Goal: Task Accomplishment & Management: Manage account settings

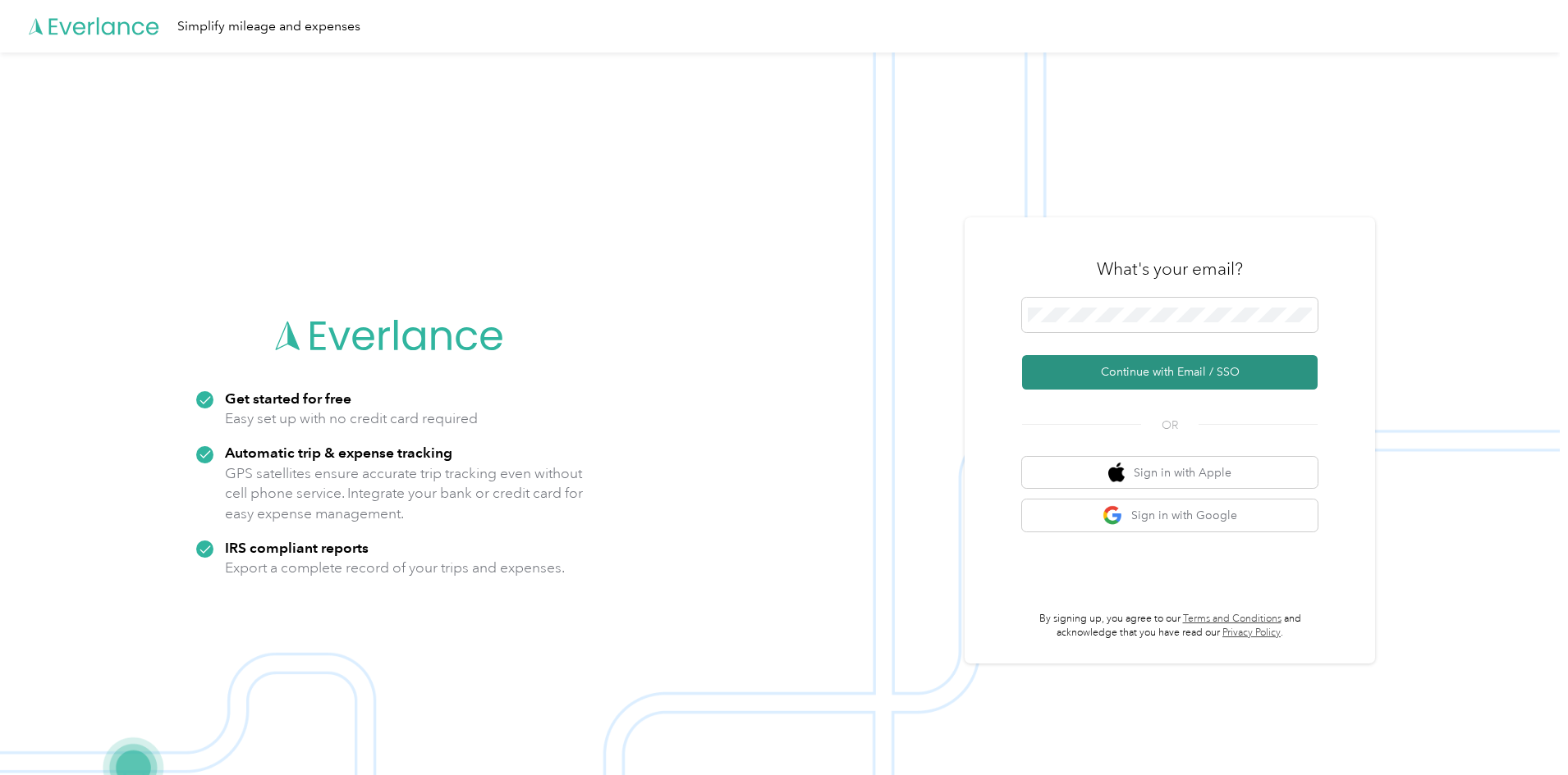
click at [1154, 377] on button "Continue with Email / SSO" at bounding box center [1169, 372] width 296 height 34
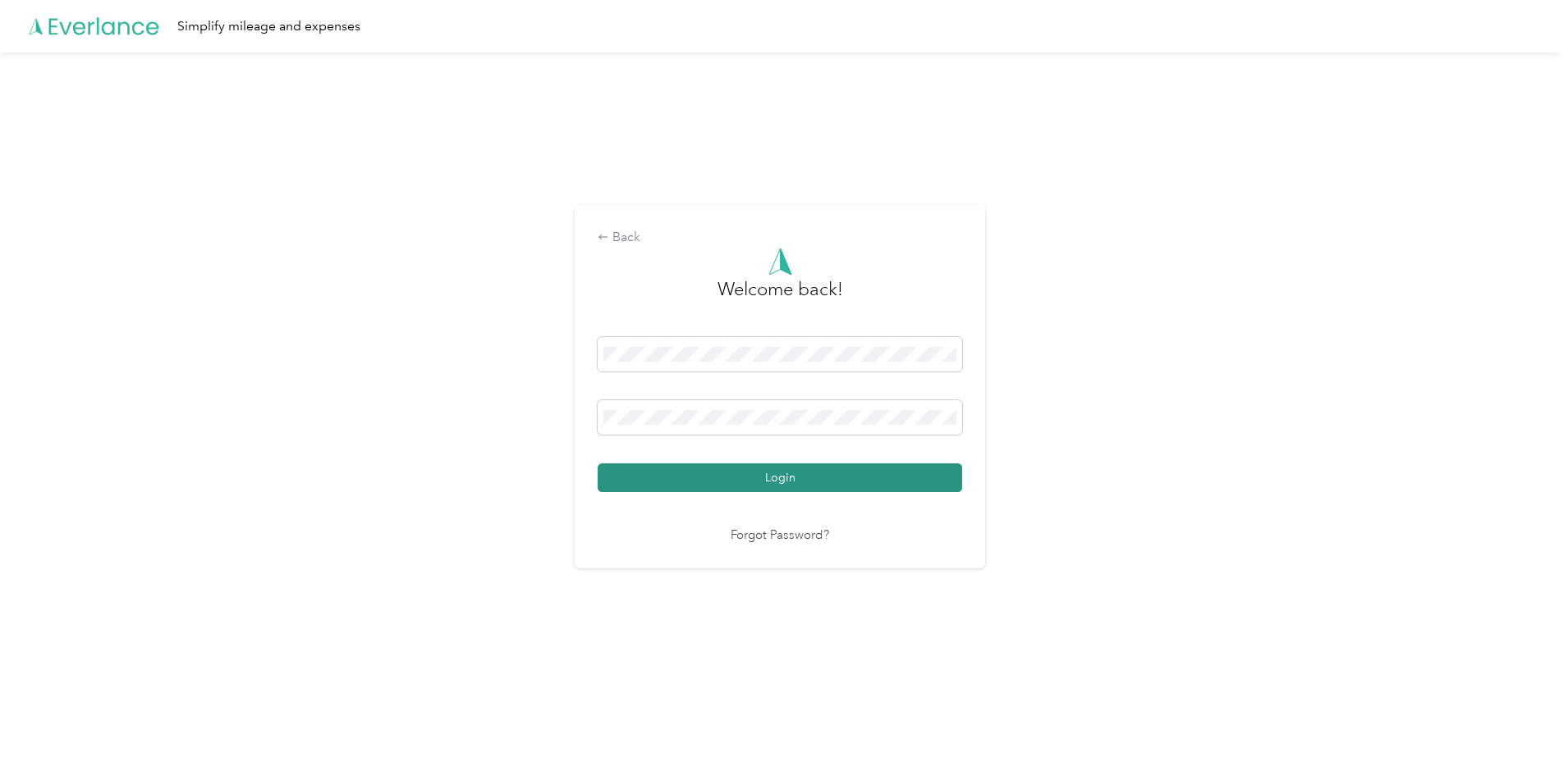
click at [710, 486] on button "Login" at bounding box center [780, 478] width 364 height 29
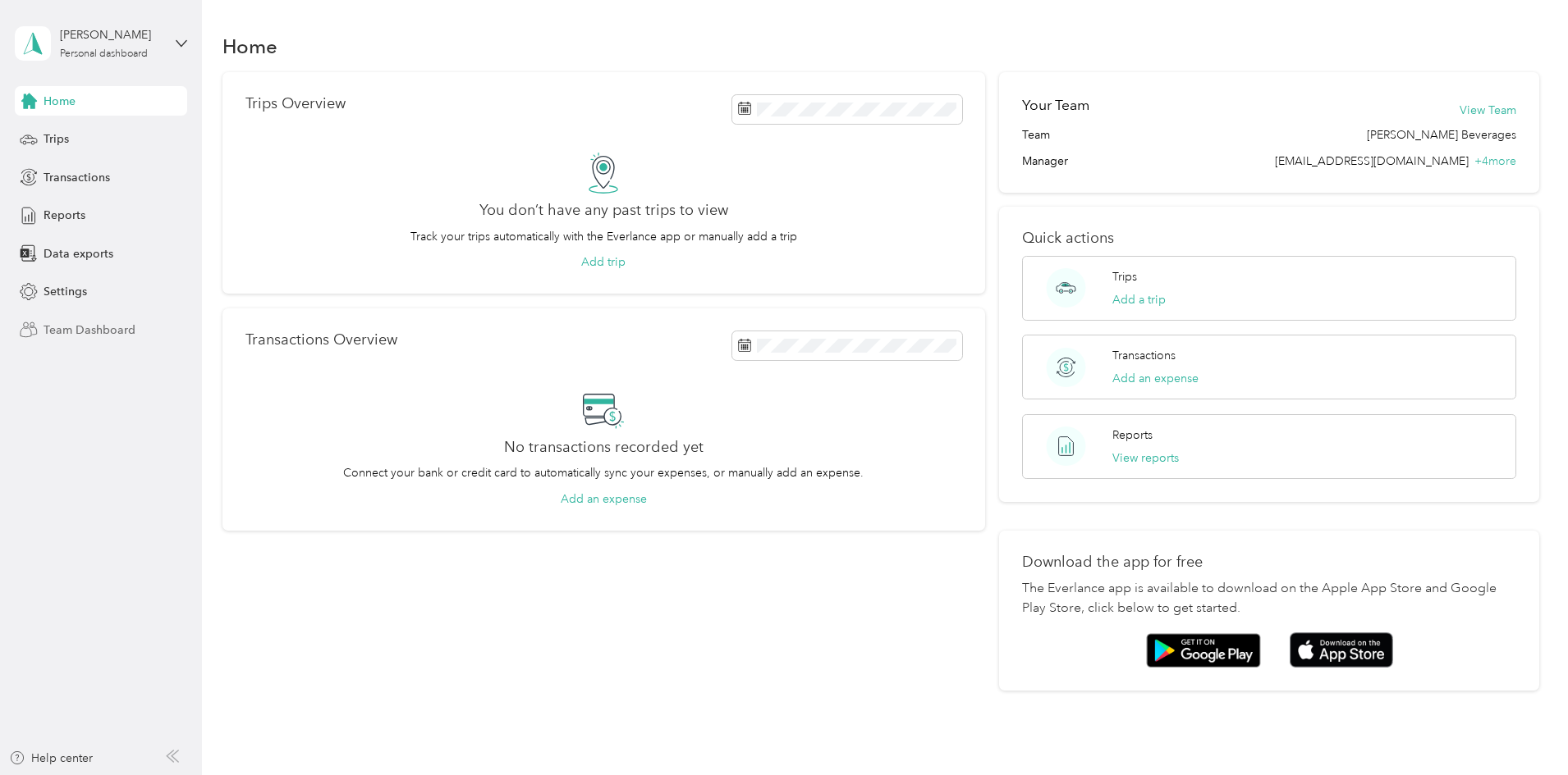
click at [101, 329] on span "Team Dashboard" at bounding box center [89, 330] width 92 height 18
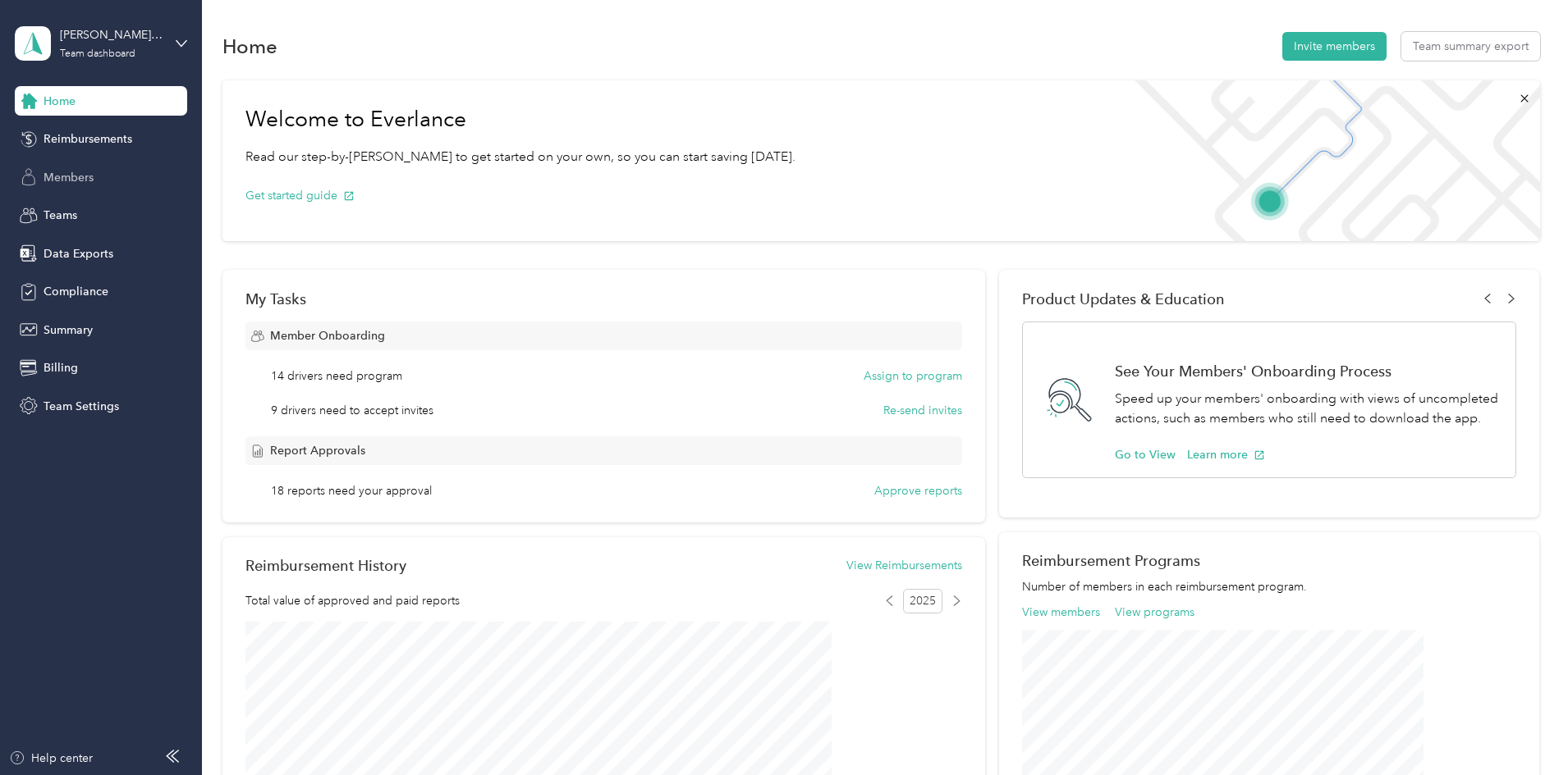
click at [58, 179] on span "Members" at bounding box center [69, 177] width 50 height 18
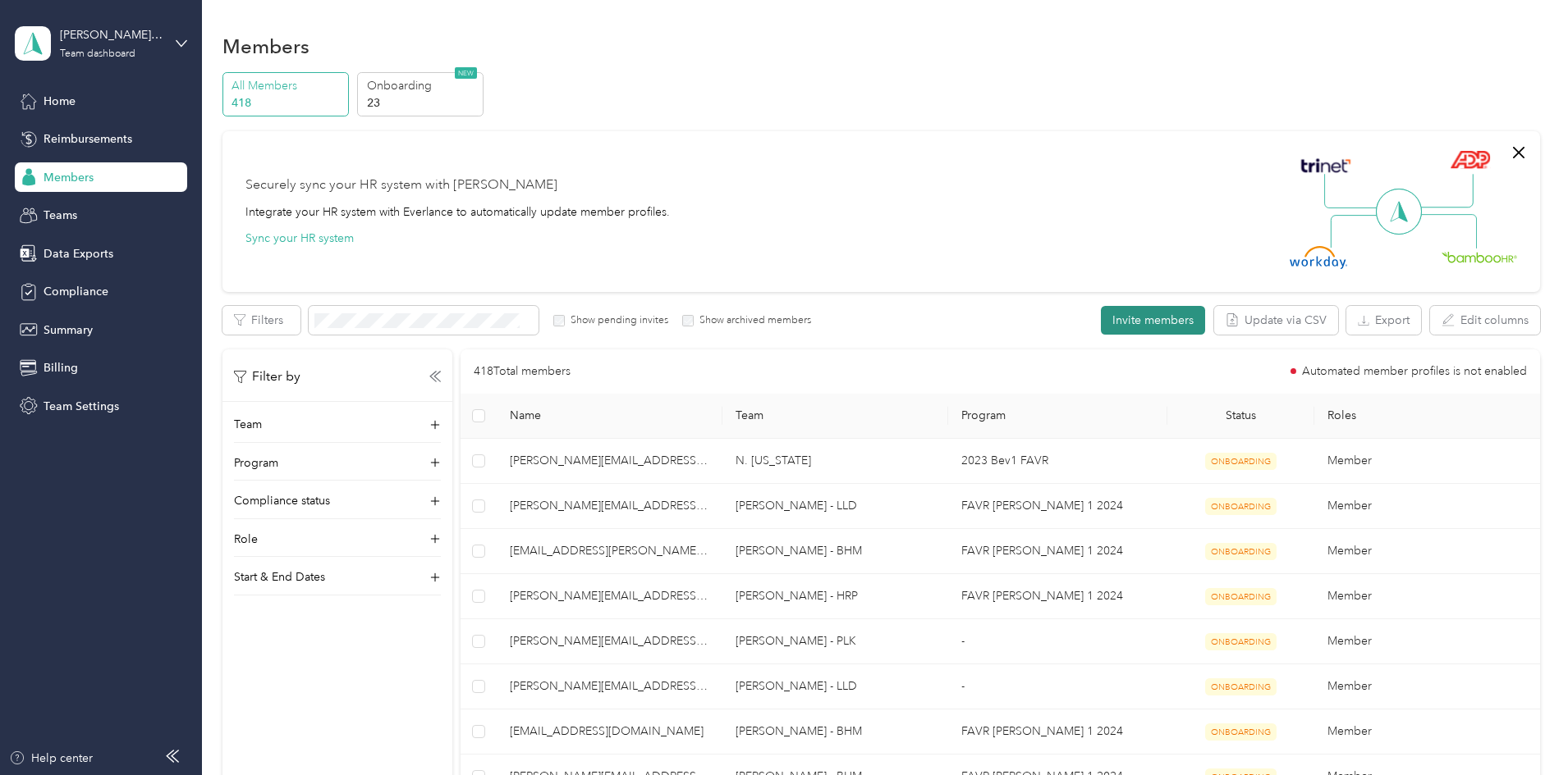
click at [1100, 321] on button "Invite members" at bounding box center [1153, 320] width 104 height 29
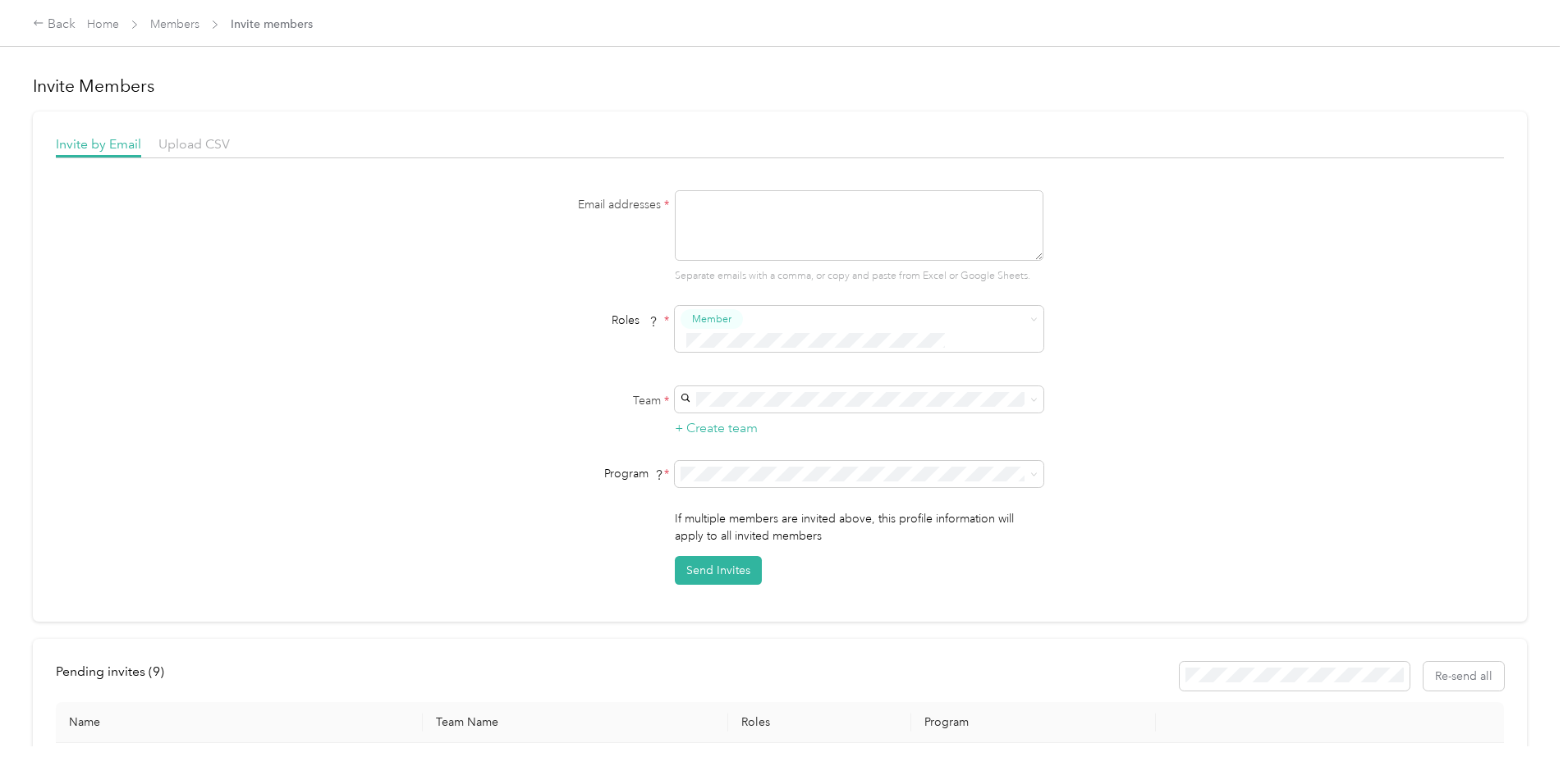
click at [824, 226] on textarea at bounding box center [859, 226] width 368 height 71
paste textarea "[EMAIL_ADDRESS][PERSON_NAME][DOMAIN_NAME]"
type textarea "[EMAIL_ADDRESS][PERSON_NAME][DOMAIN_NAME]"
click at [830, 424] on p "[PERSON_NAME]" at bounding box center [857, 428] width 346 height 18
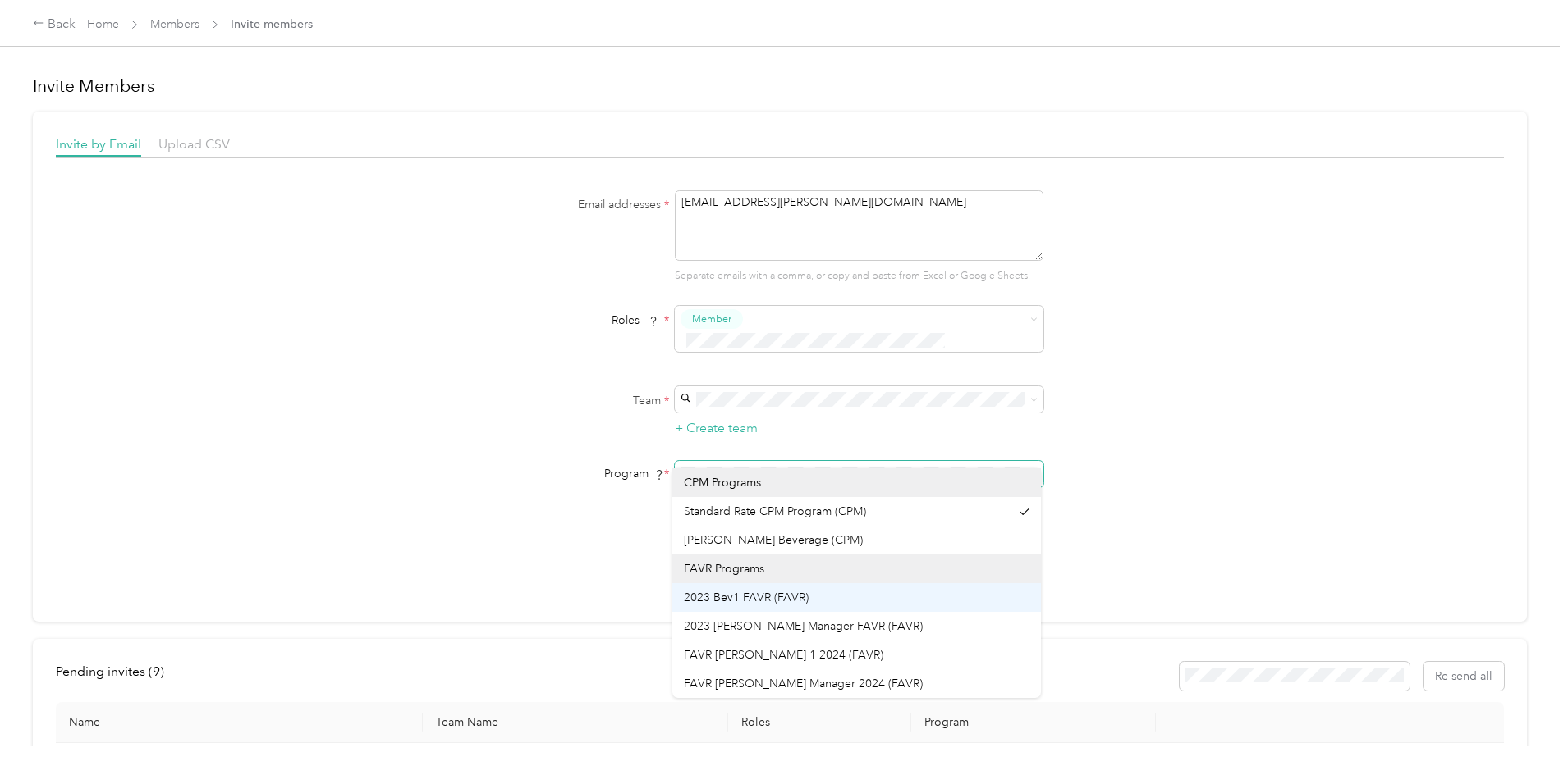
scroll to position [29, 0]
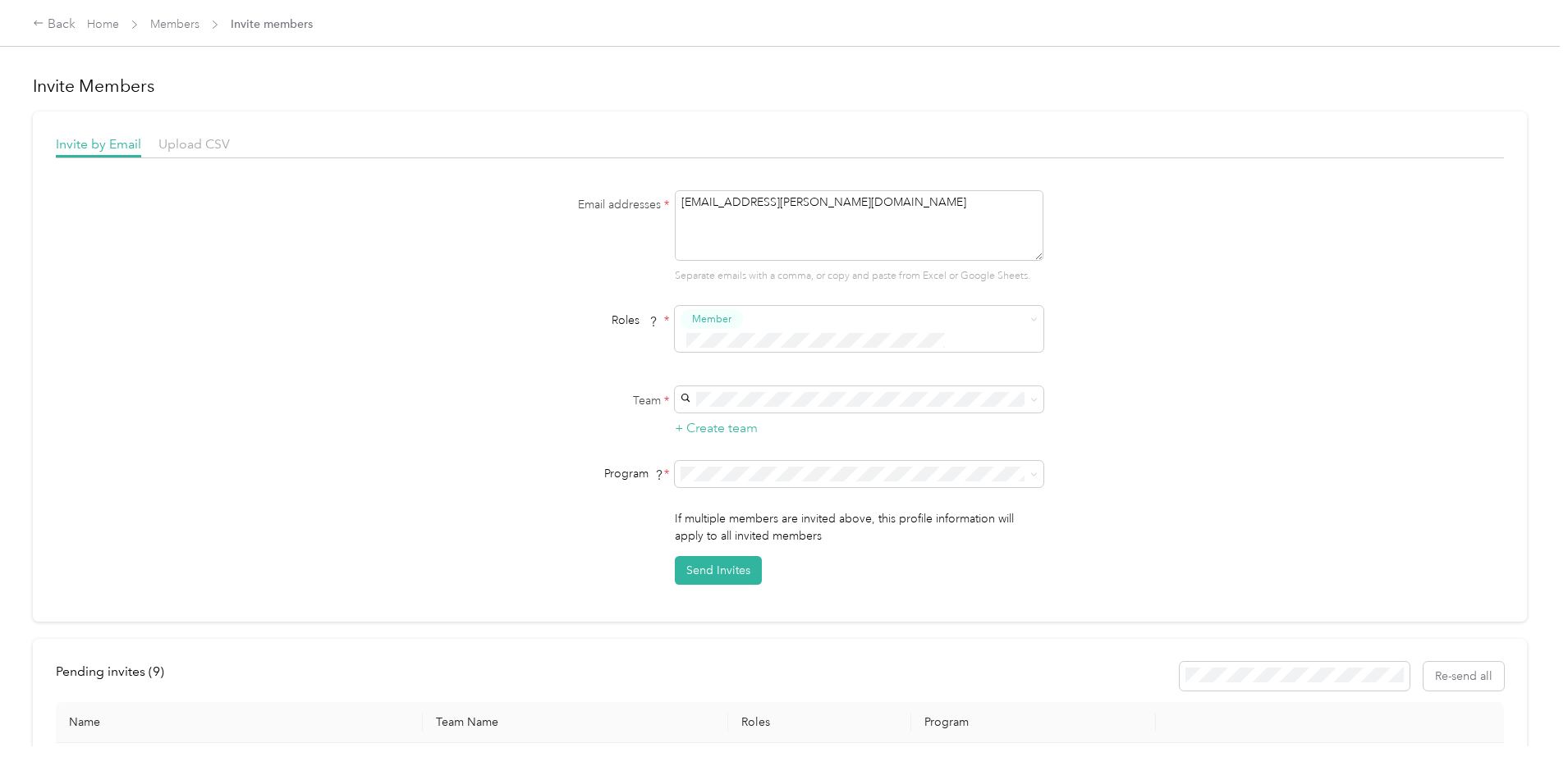
click at [824, 624] on div "FAVR [PERSON_NAME] 1 2024 (FAVR)" at bounding box center [857, 622] width 346 height 18
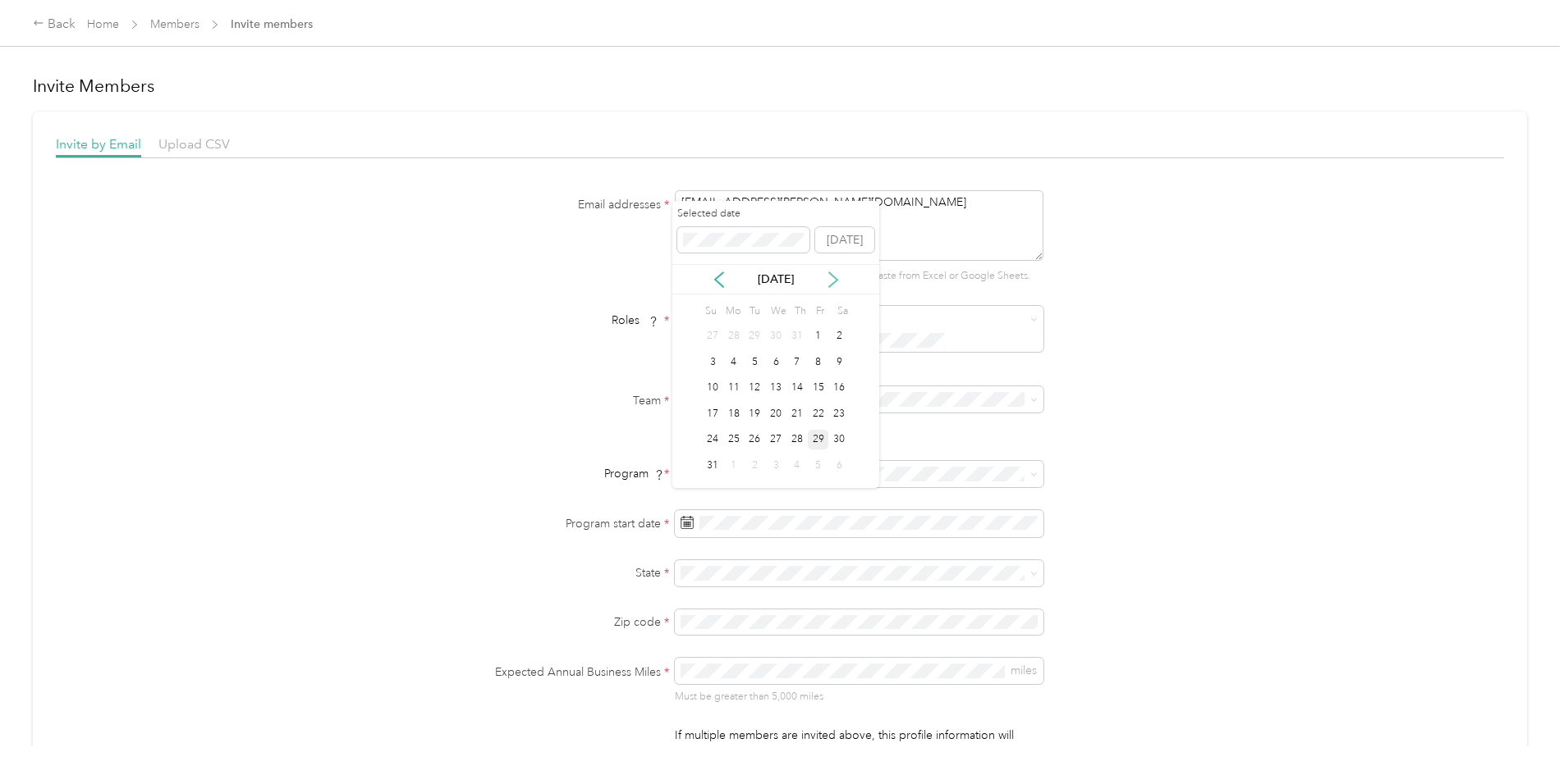
click at [838, 279] on icon at bounding box center [833, 280] width 17 height 17
click at [739, 332] on div "1" at bounding box center [733, 336] width 21 height 20
click at [790, 434] on div "NC [US_STATE]" at bounding box center [857, 429] width 346 height 37
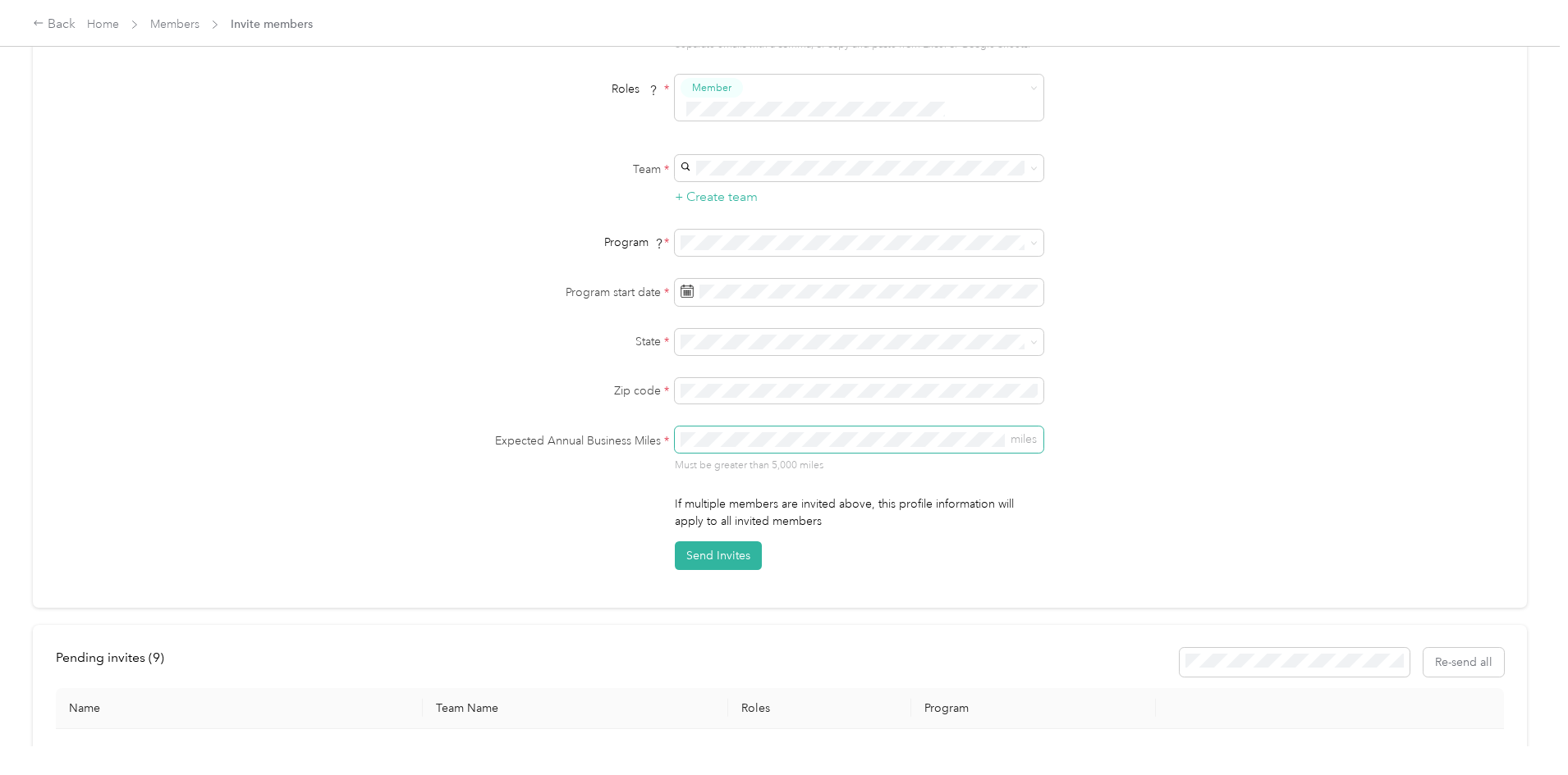
scroll to position [246, 0]
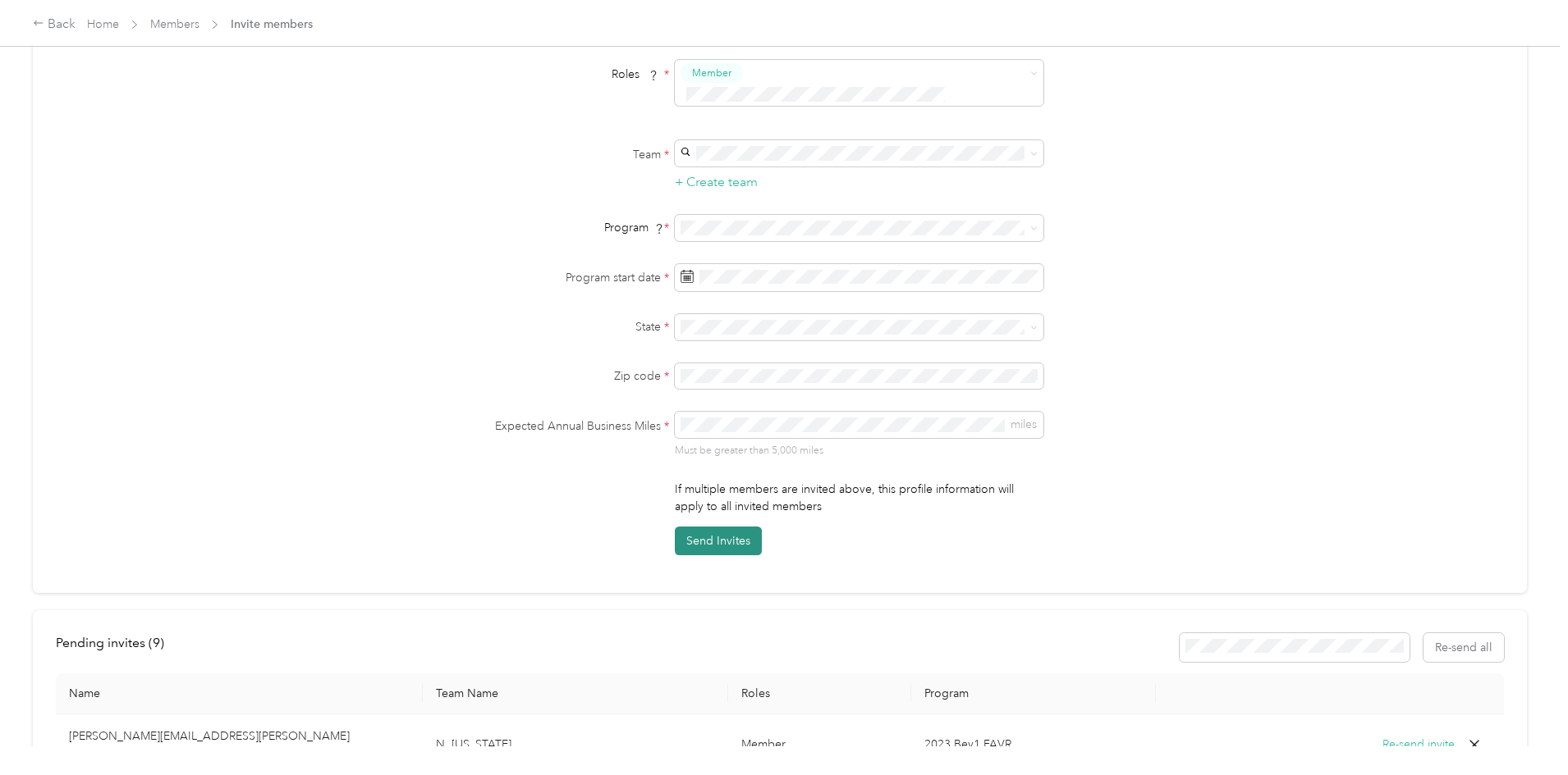
click at [745, 527] on button "Send Invites" at bounding box center [718, 541] width 87 height 29
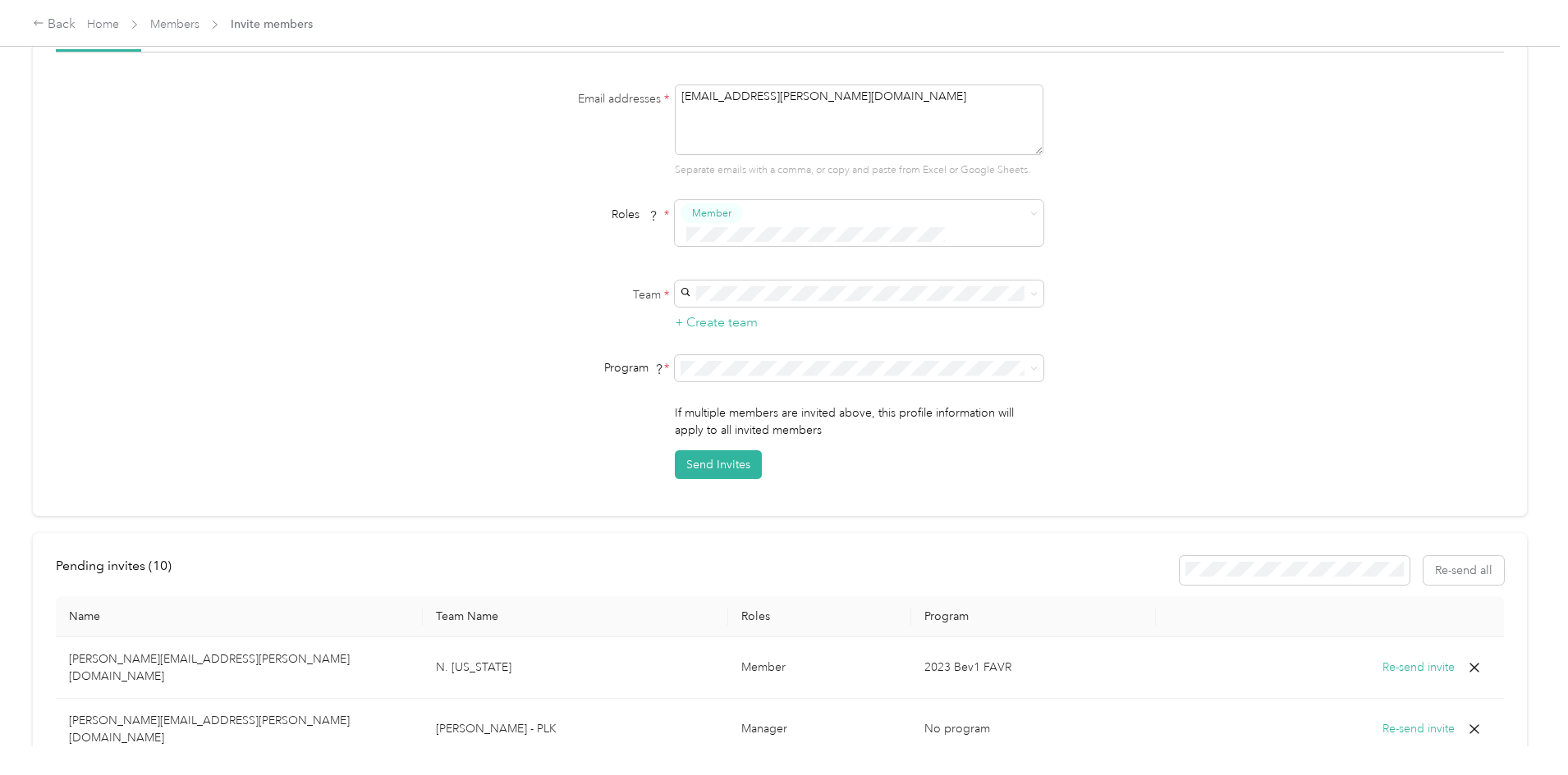
scroll to position [0, 0]
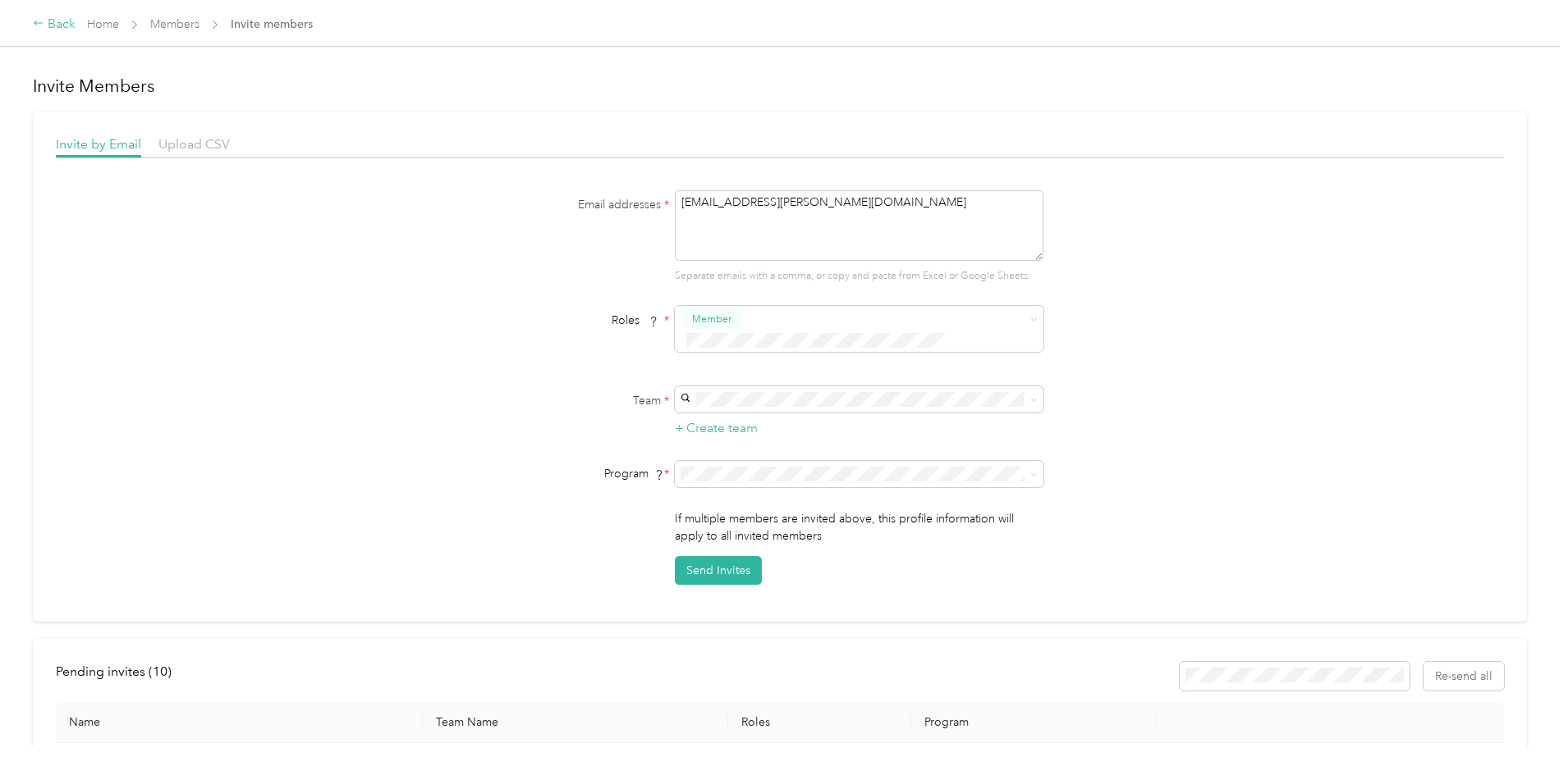
click at [75, 28] on div "Back" at bounding box center [54, 24] width 43 height 20
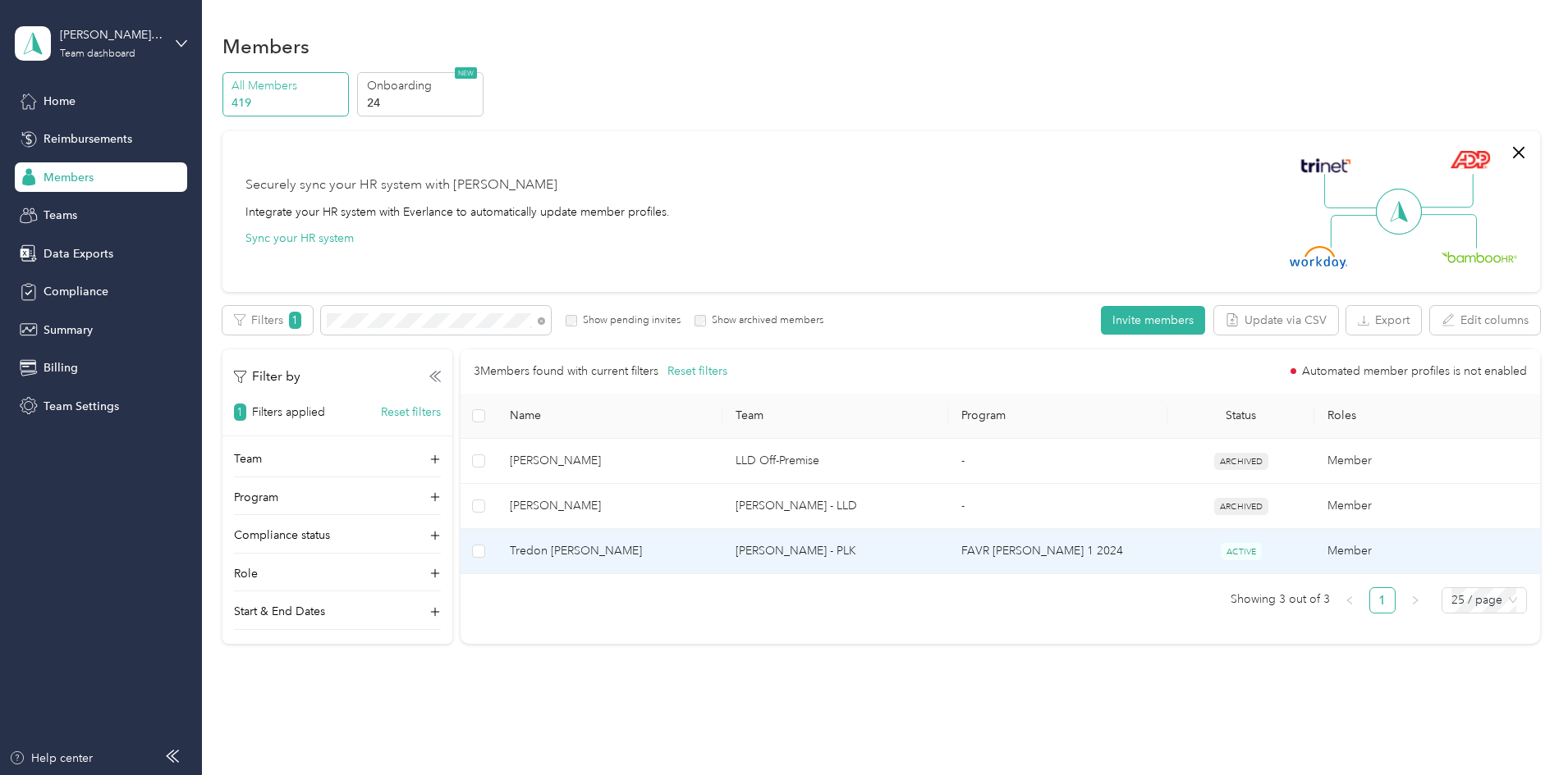
click at [709, 553] on span "Tredon [PERSON_NAME]" at bounding box center [609, 551] width 200 height 18
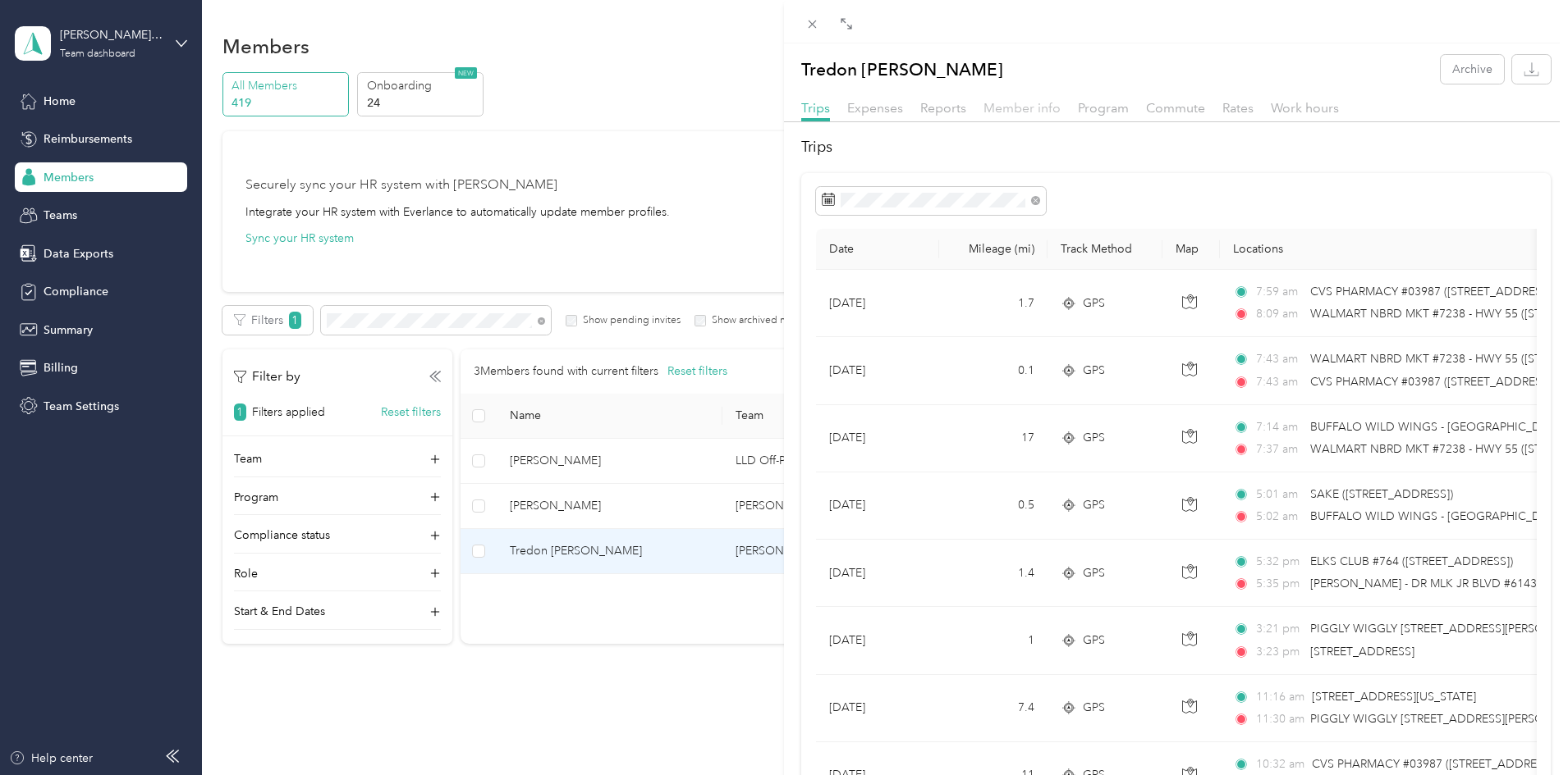
click at [1000, 108] on span "Member info" at bounding box center [1021, 108] width 77 height 16
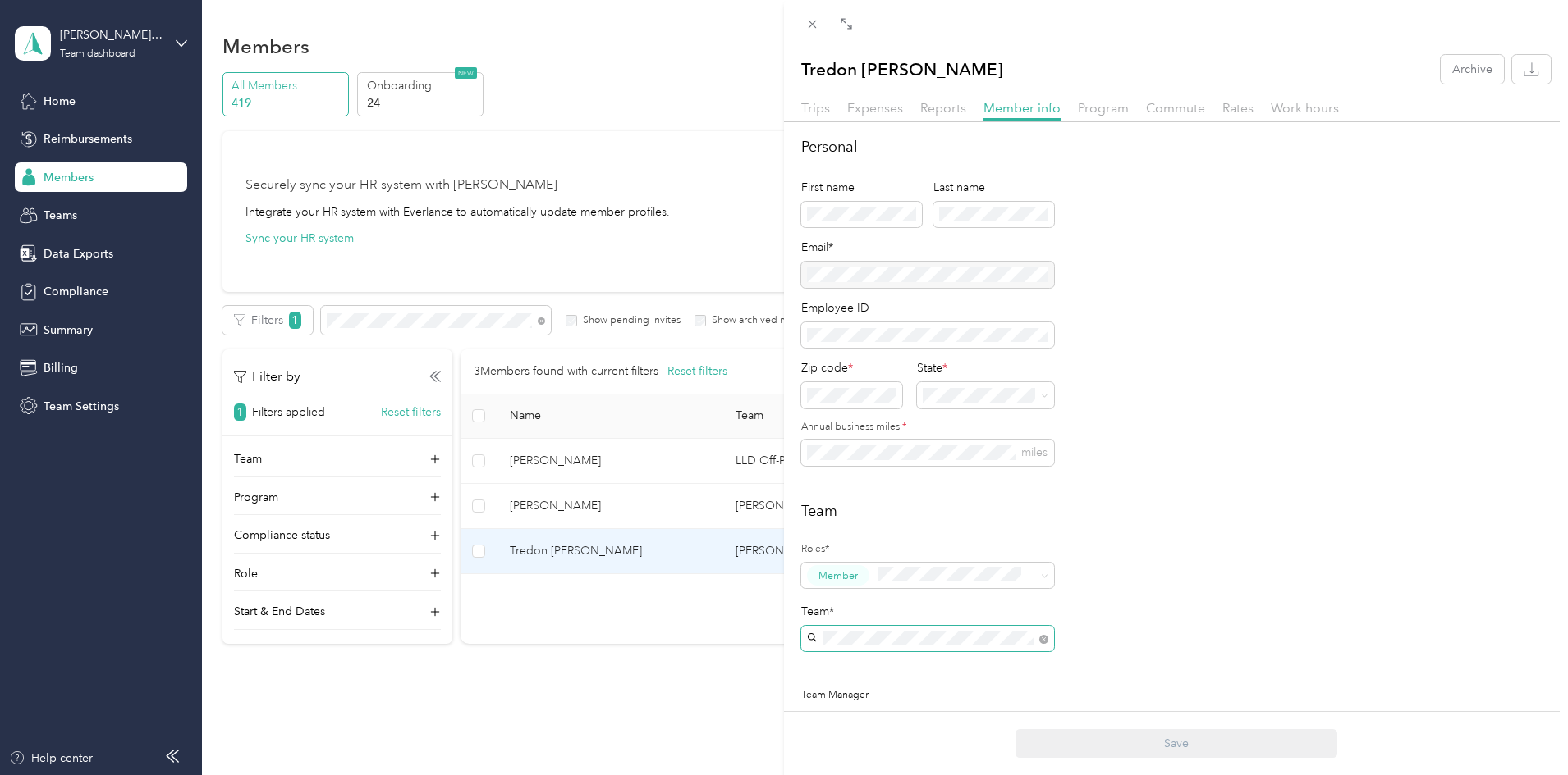
click at [1037, 637] on span at bounding box center [1041, 639] width 15 height 11
click at [1038, 636] on span at bounding box center [1041, 639] width 15 height 11
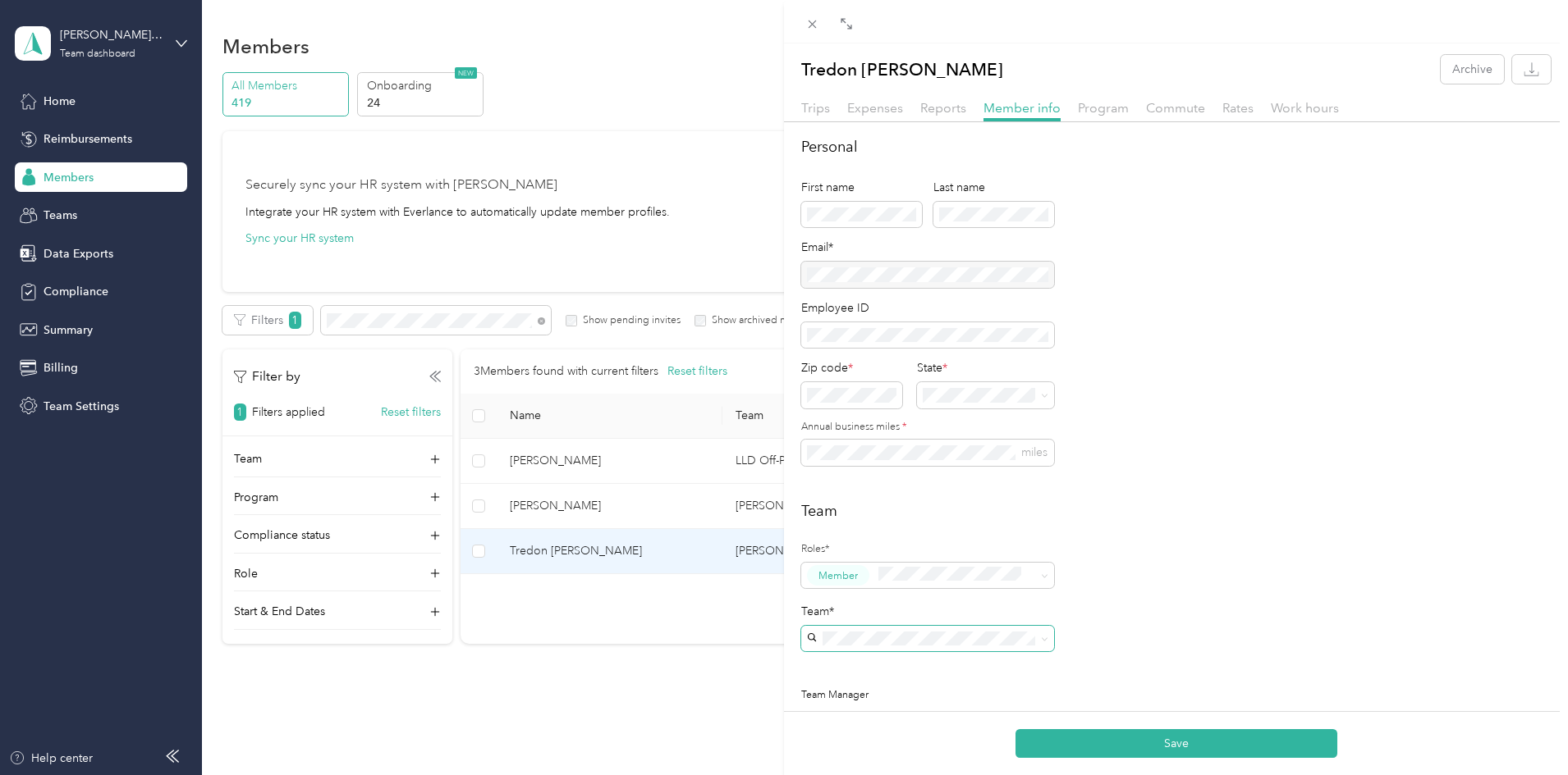
click at [916, 676] on div "[PERSON_NAME] - PLK [PERSON_NAME]" at bounding box center [927, 675] width 230 height 38
click at [1143, 739] on button "Save" at bounding box center [1176, 743] width 322 height 29
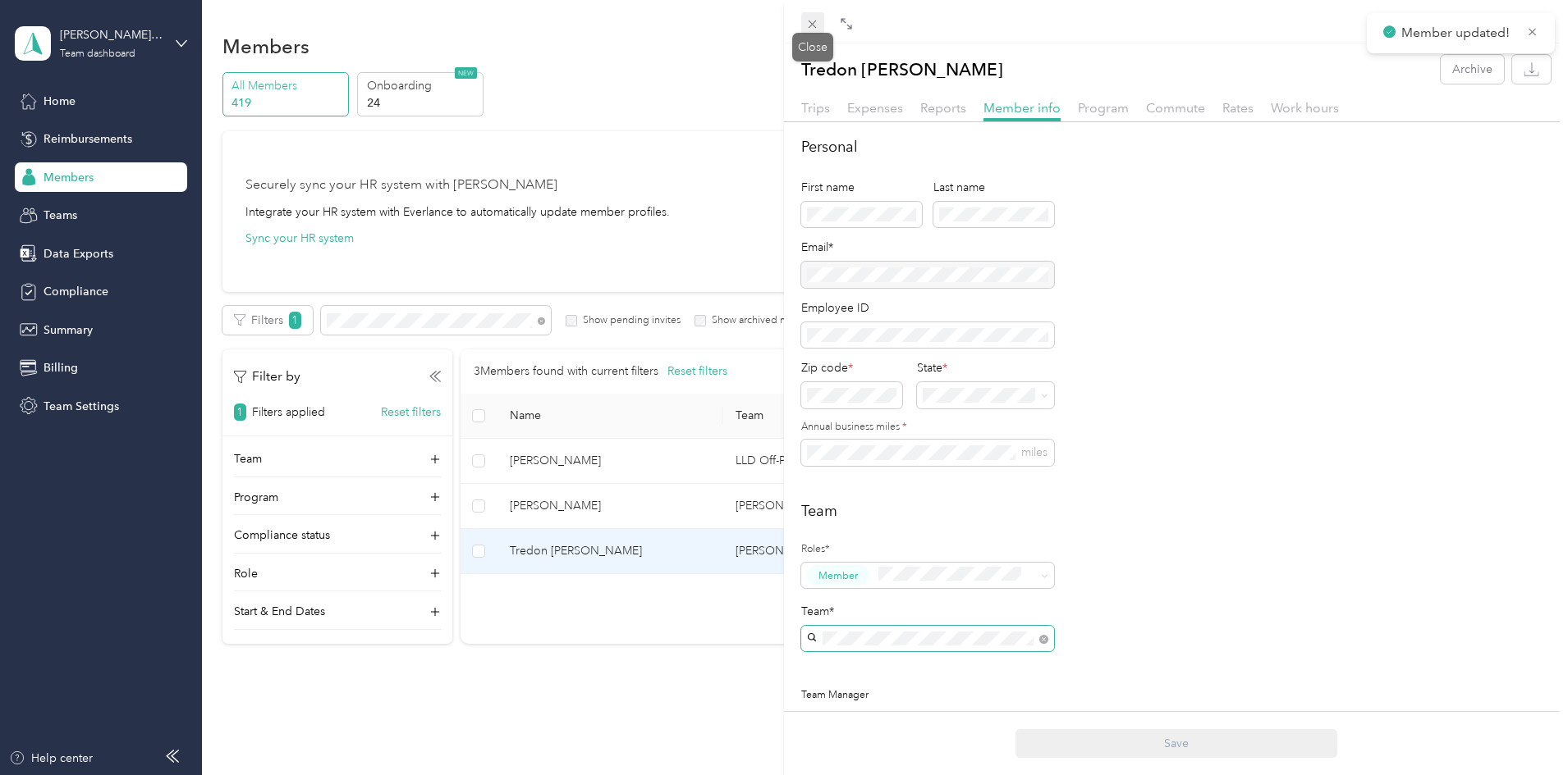
click at [810, 22] on icon at bounding box center [812, 24] width 8 height 8
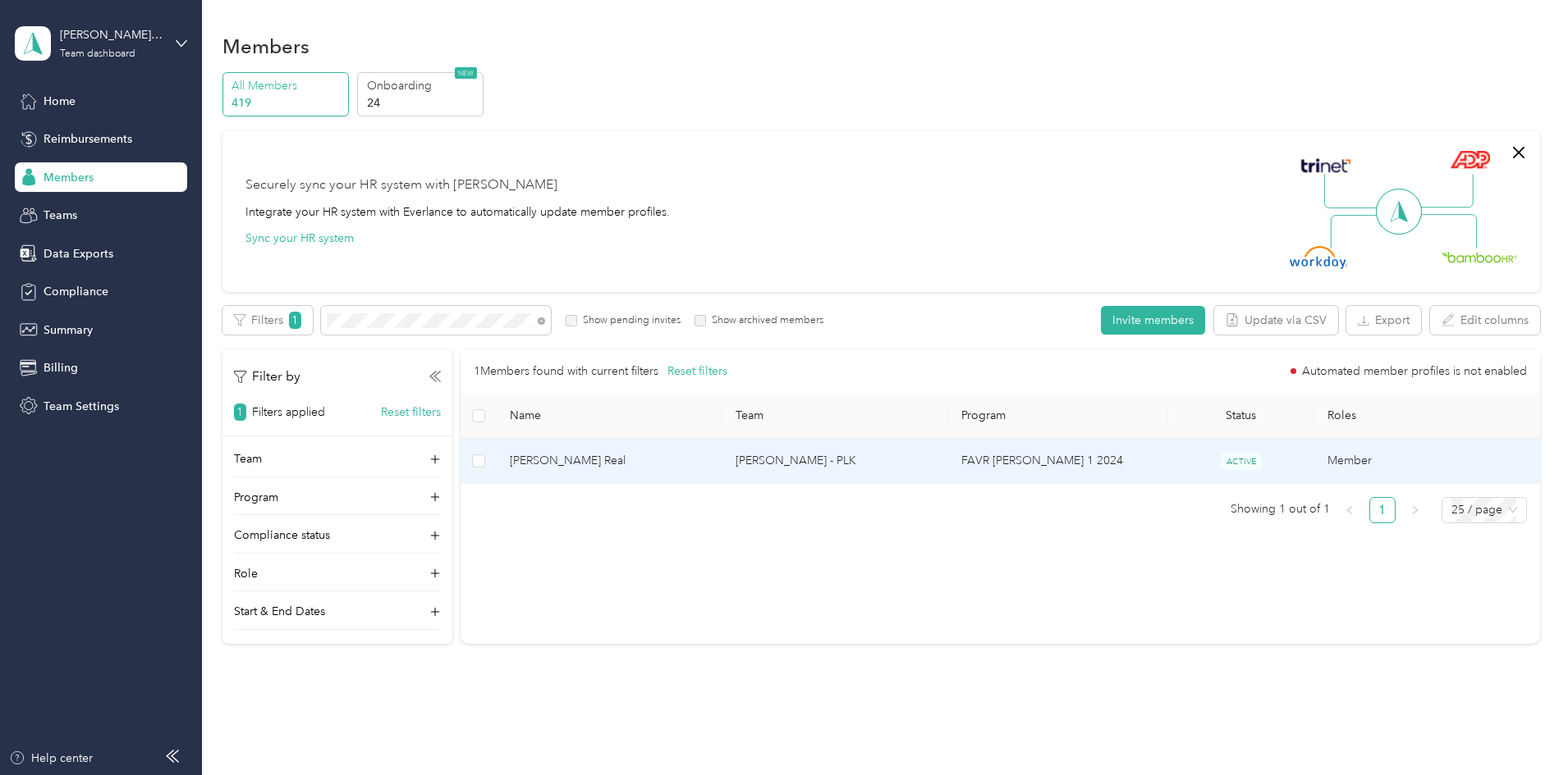
click at [829, 462] on td "[PERSON_NAME] - PLK" at bounding box center [835, 461] width 226 height 46
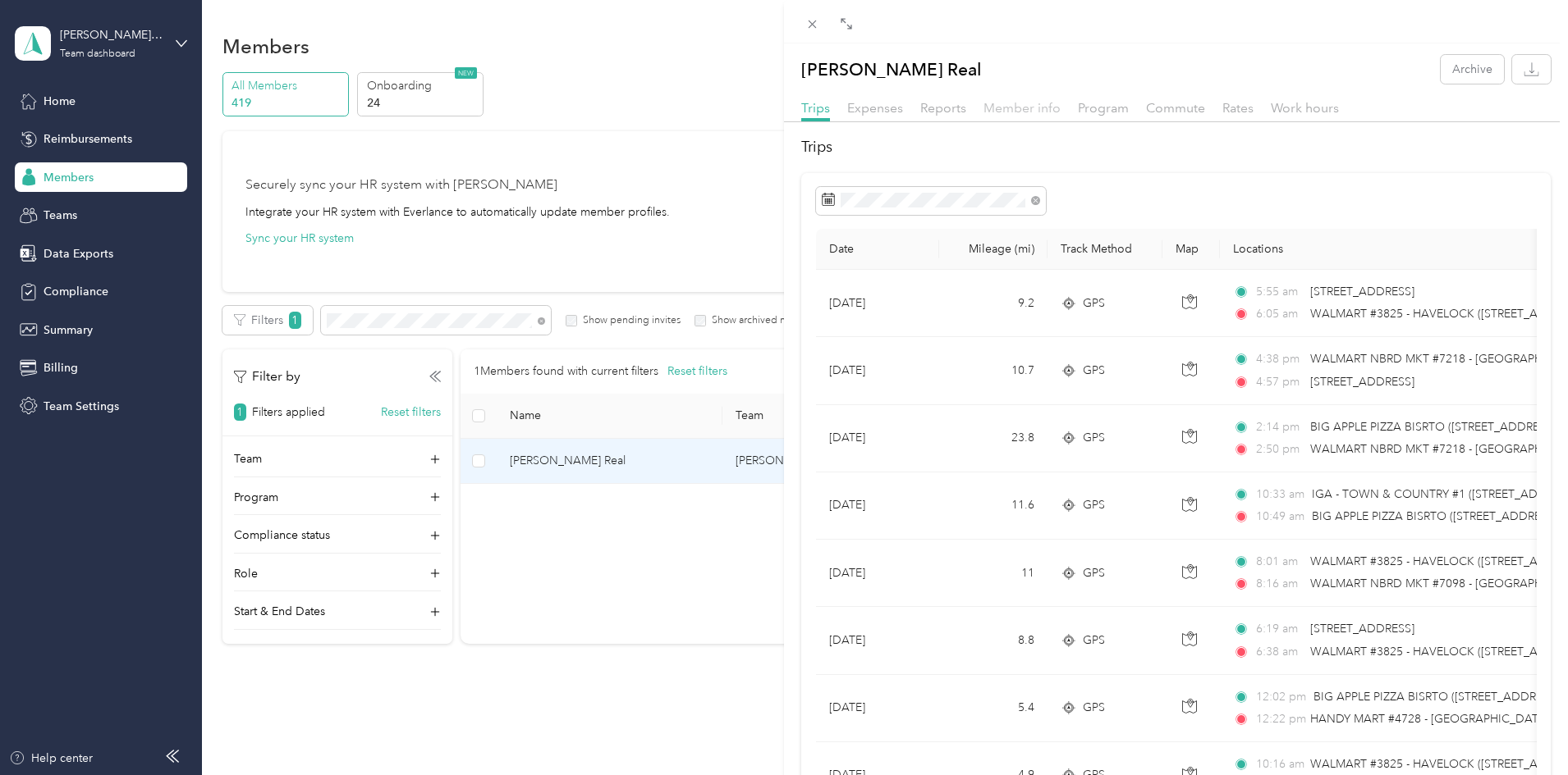
click at [1004, 114] on span "Member info" at bounding box center [1021, 108] width 77 height 16
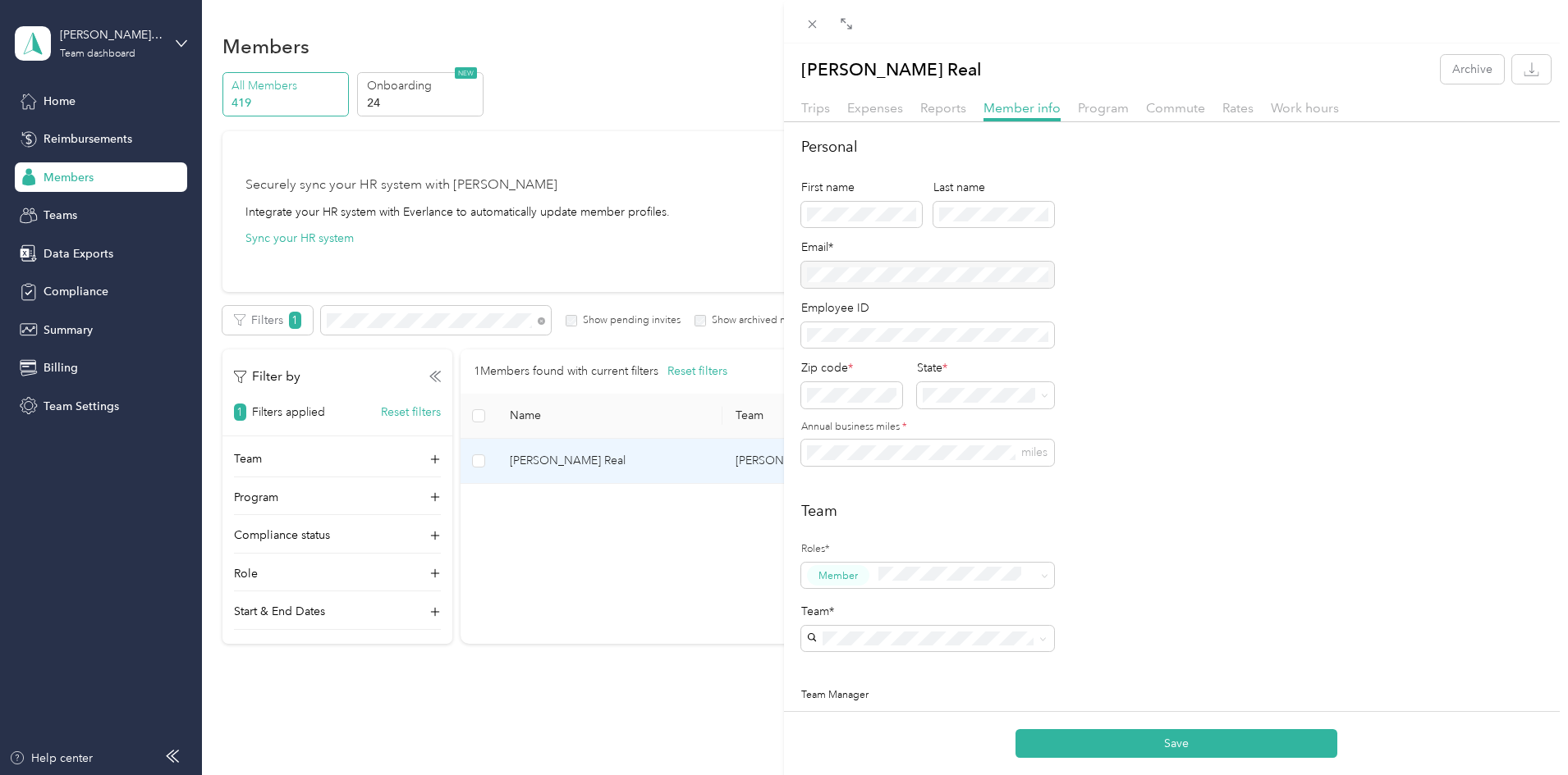
click at [850, 677] on div "[PERSON_NAME] - PLK [PERSON_NAME]" at bounding box center [927, 676] width 230 height 38
click at [1179, 741] on button "Save" at bounding box center [1176, 743] width 322 height 29
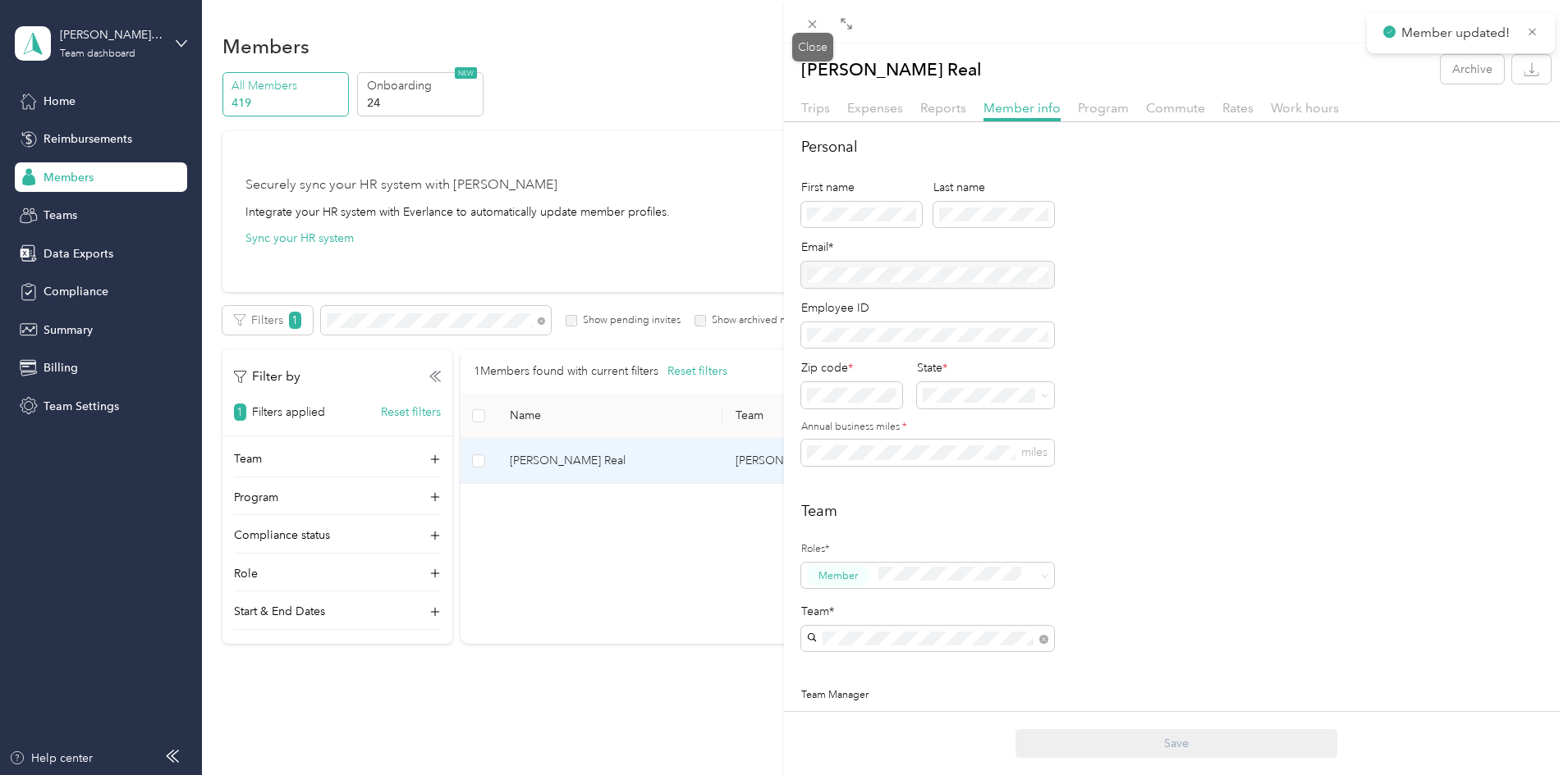
click at [815, 30] on icon at bounding box center [811, 24] width 14 height 14
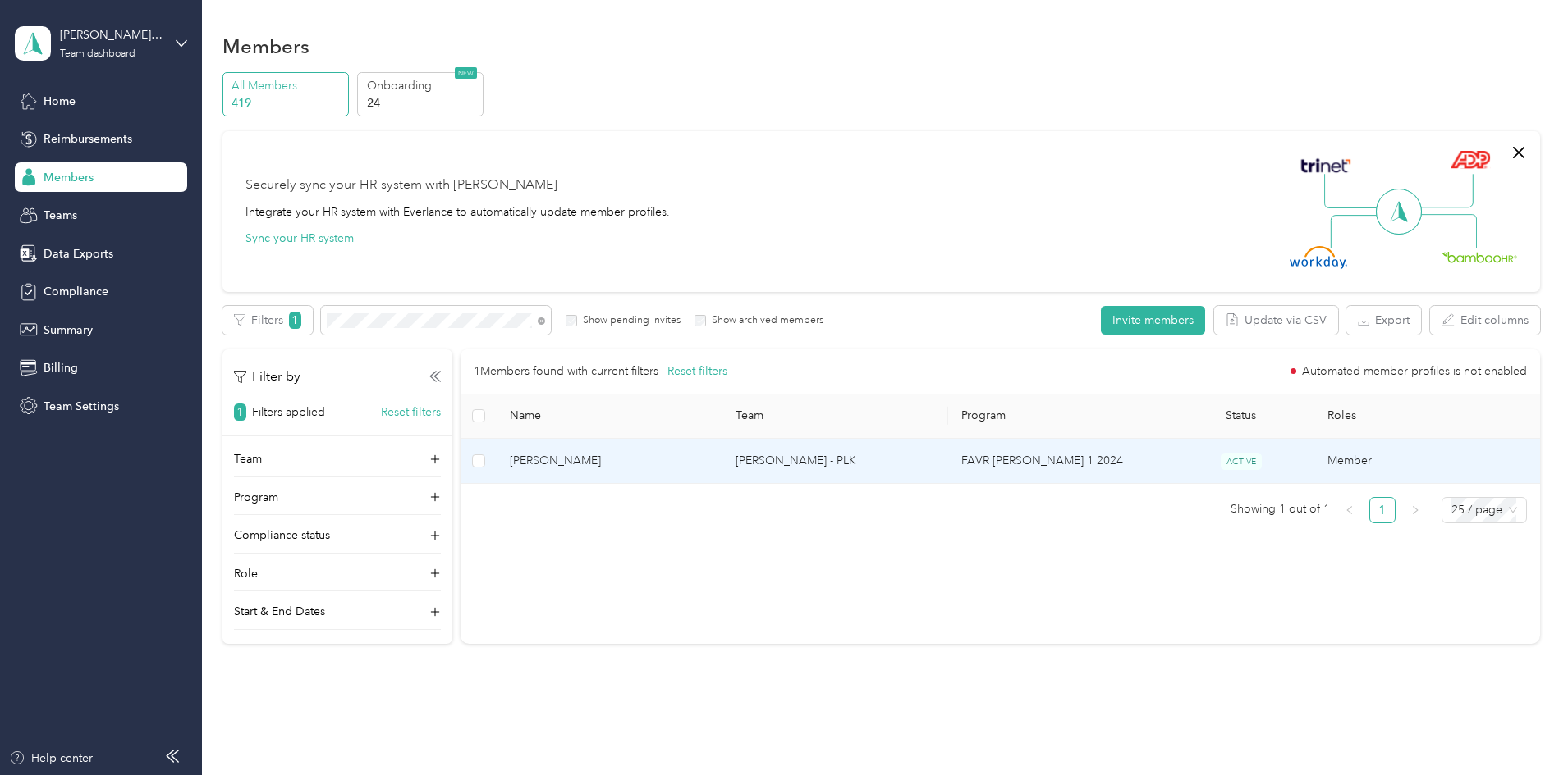
click at [898, 469] on td "[PERSON_NAME] - PLK" at bounding box center [835, 461] width 226 height 46
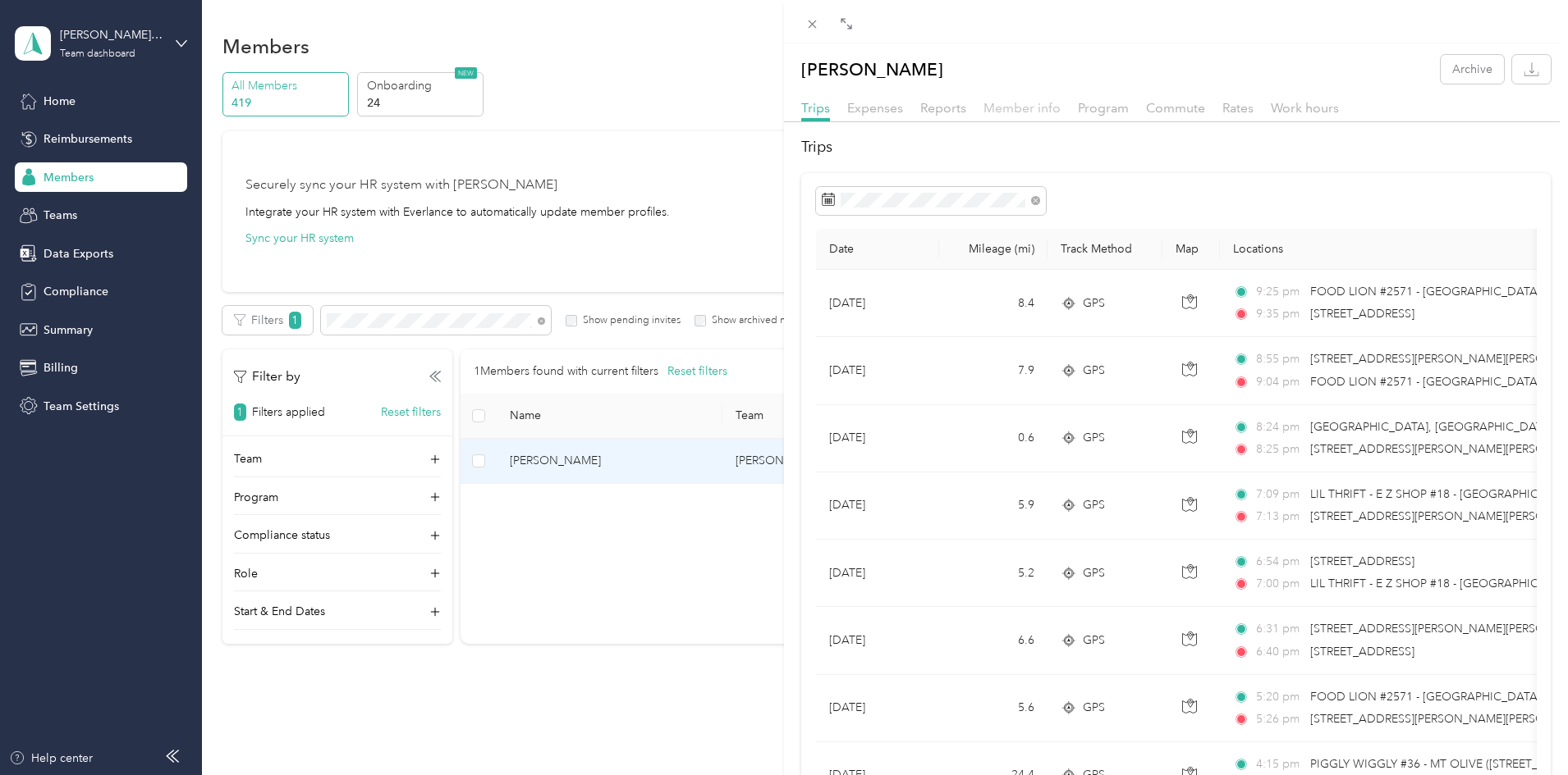
click at [1030, 109] on span "Member info" at bounding box center [1021, 108] width 77 height 16
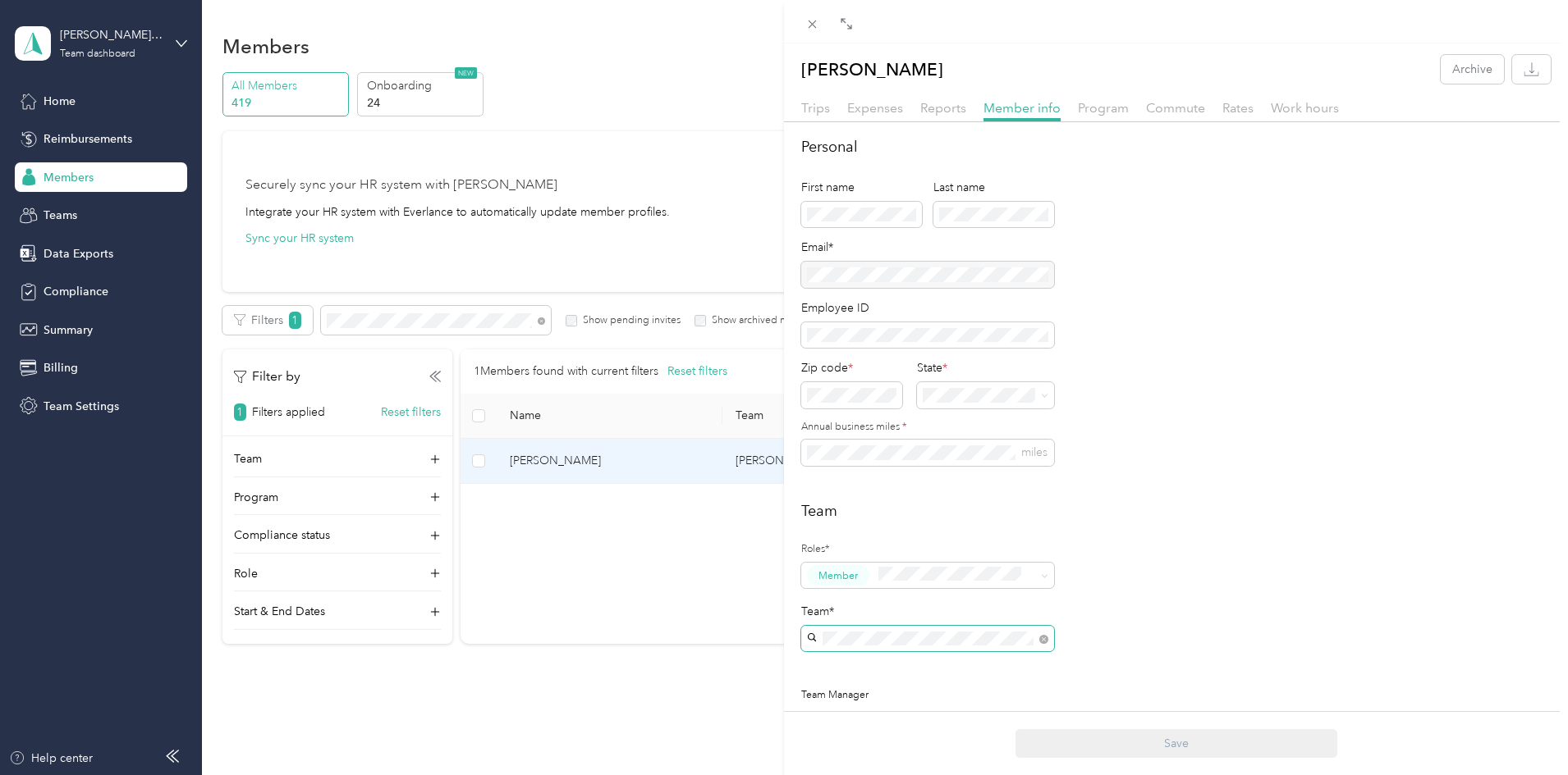
click at [1036, 639] on span at bounding box center [1041, 639] width 15 height 11
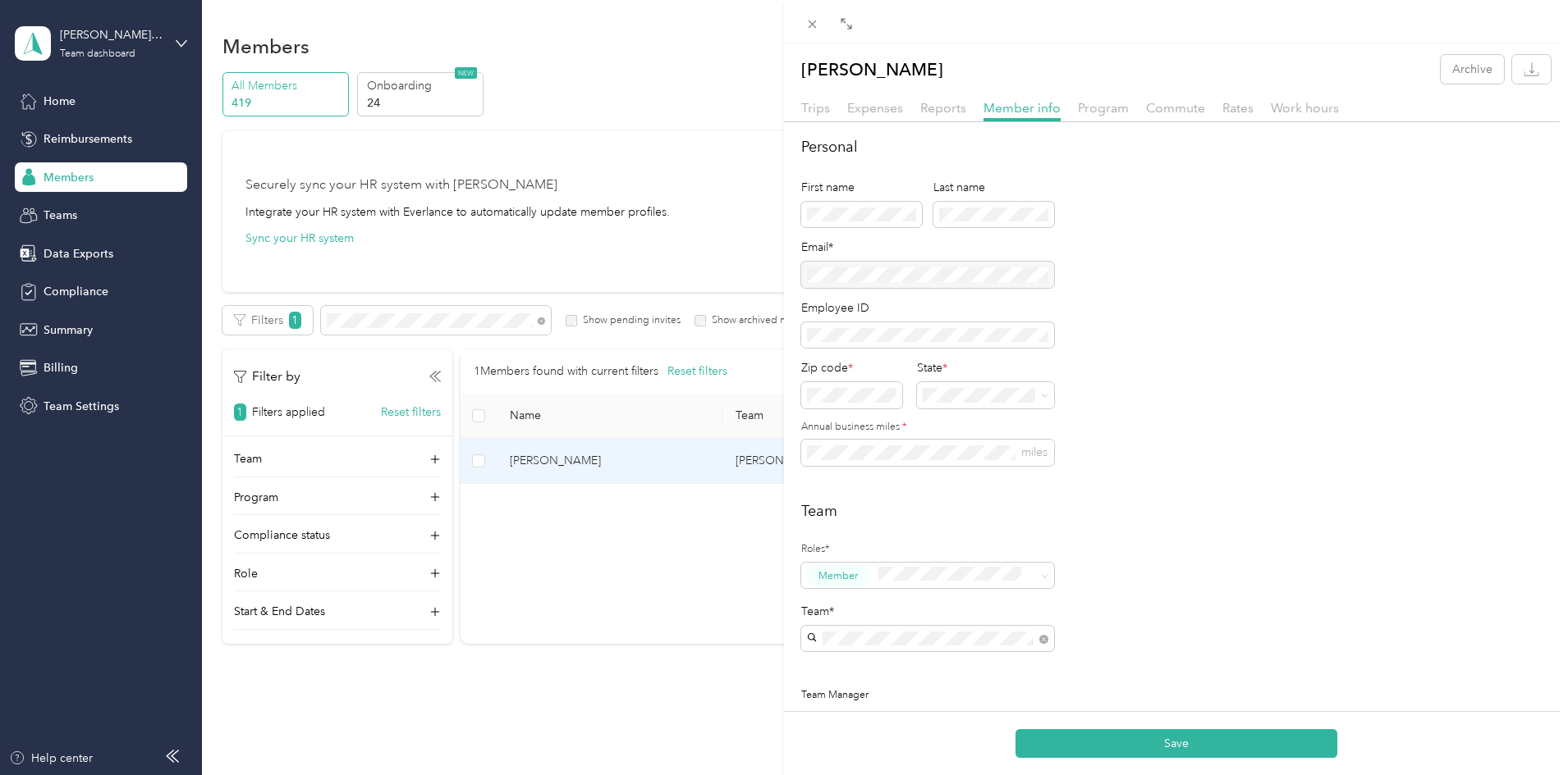
click at [876, 673] on div "[PERSON_NAME] - PLK [PERSON_NAME][EMAIL_ADDRESS][PERSON_NAME][DOMAIN_NAME]" at bounding box center [927, 686] width 230 height 55
click at [1190, 738] on button "Save" at bounding box center [1176, 743] width 322 height 29
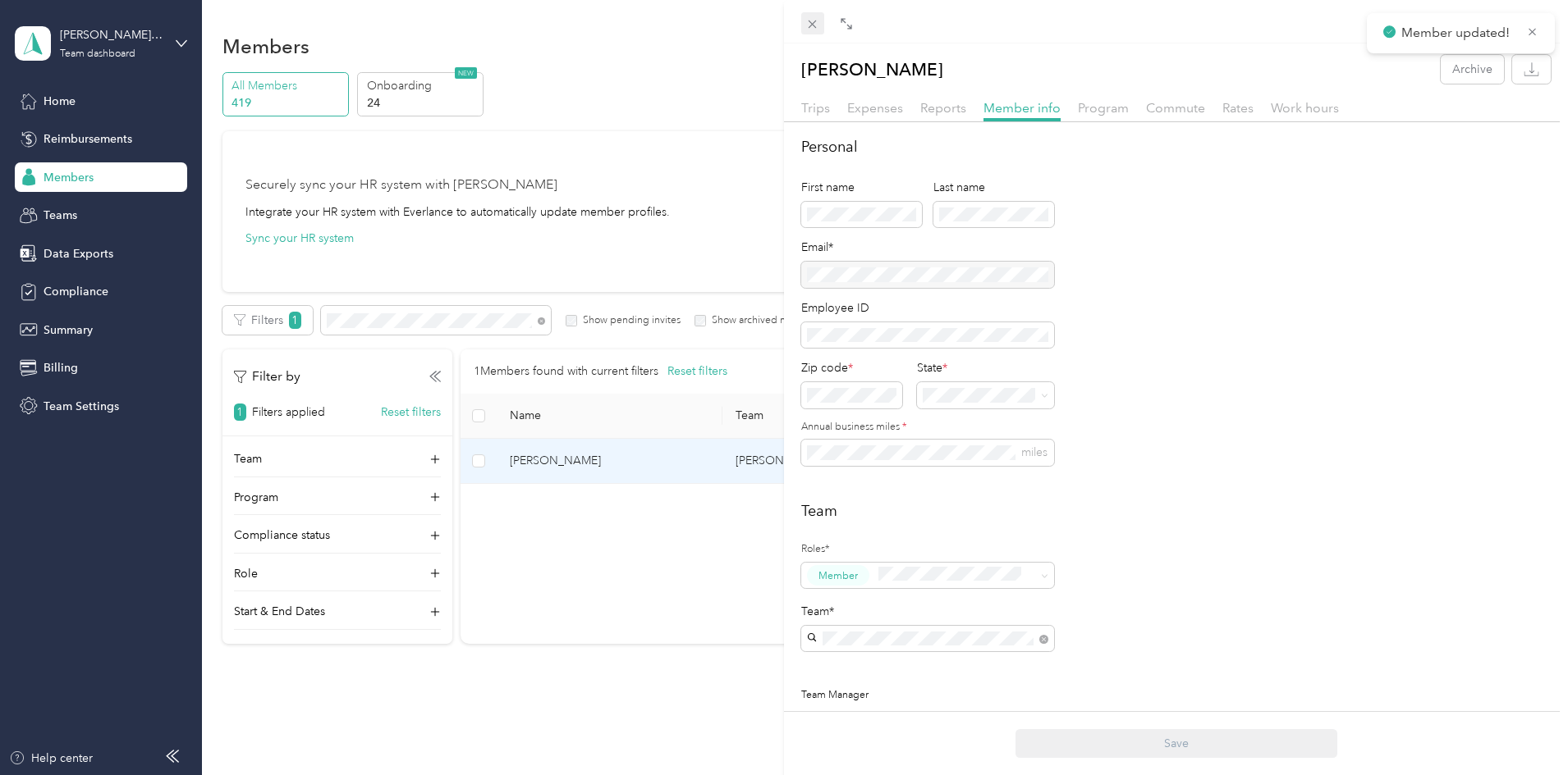
click at [810, 24] on icon at bounding box center [811, 24] width 14 height 14
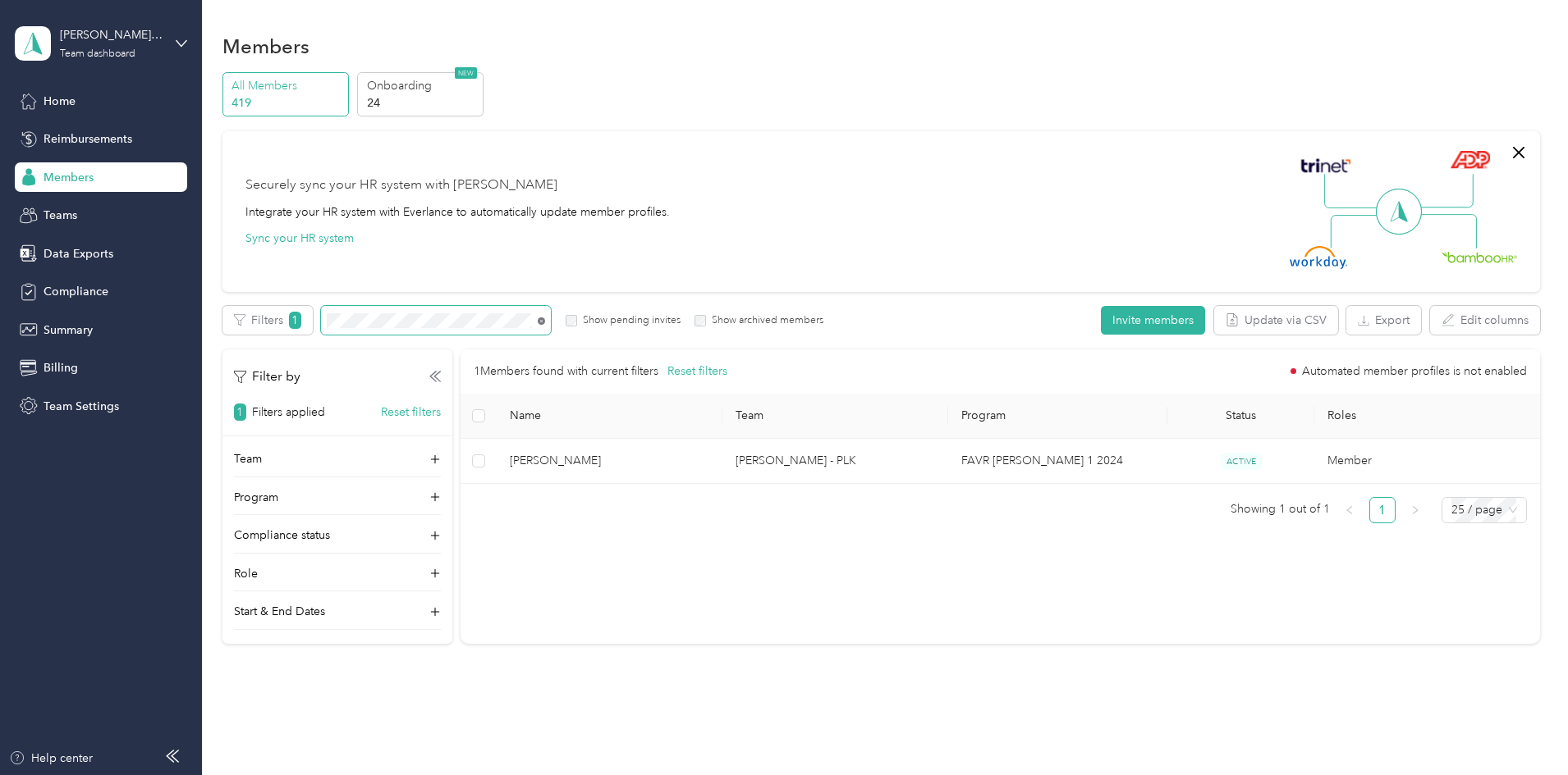
click at [545, 320] on icon at bounding box center [541, 322] width 7 height 7
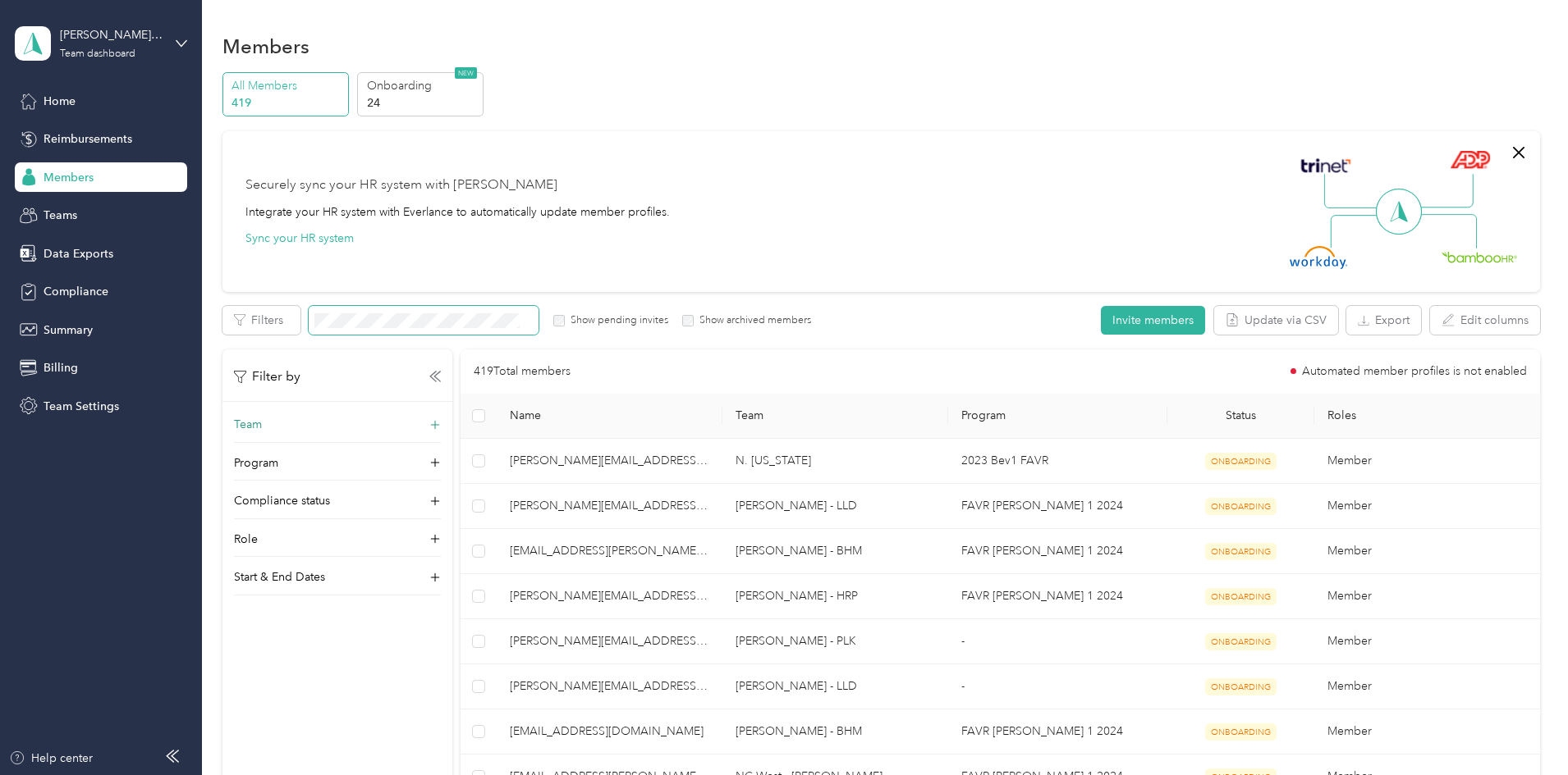
click at [401, 429] on div "Team" at bounding box center [337, 429] width 207 height 26
click at [436, 552] on p "[PERSON_NAME]" at bounding box center [446, 556] width 184 height 18
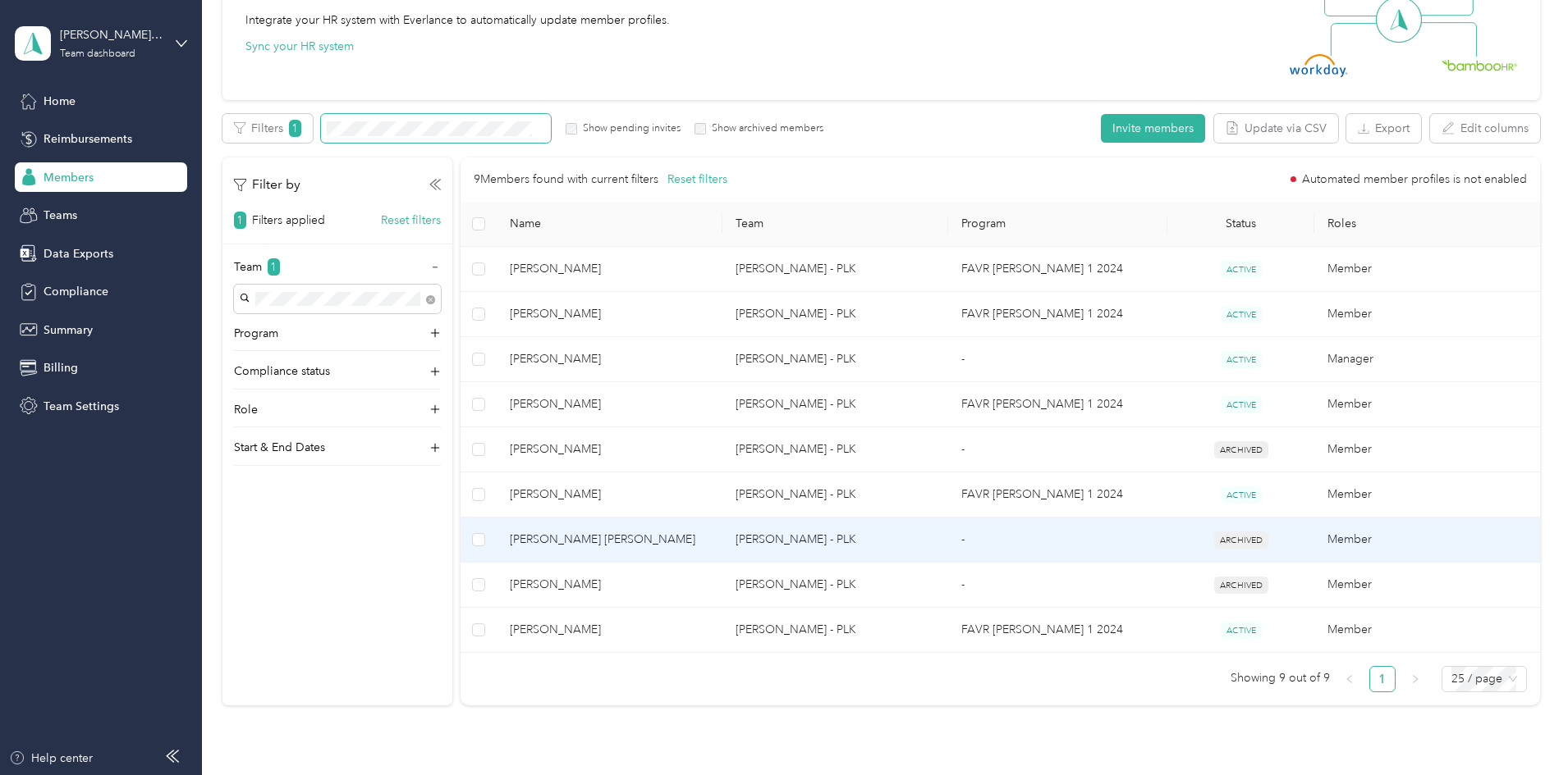
scroll to position [164, 0]
